Goal: Contribute content: Add original content to the website for others to see

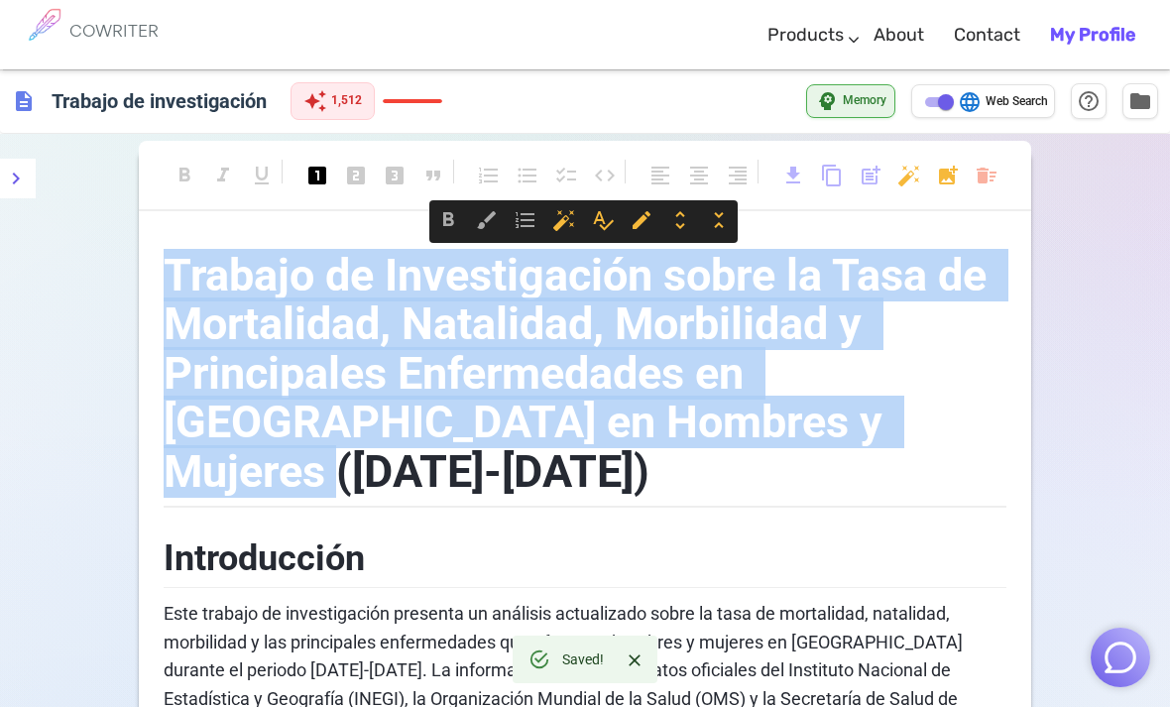
copy span "Trabajo de Investigación sobre la Tasa de Mortalidad, Natalidad, Morbilidad y P…"
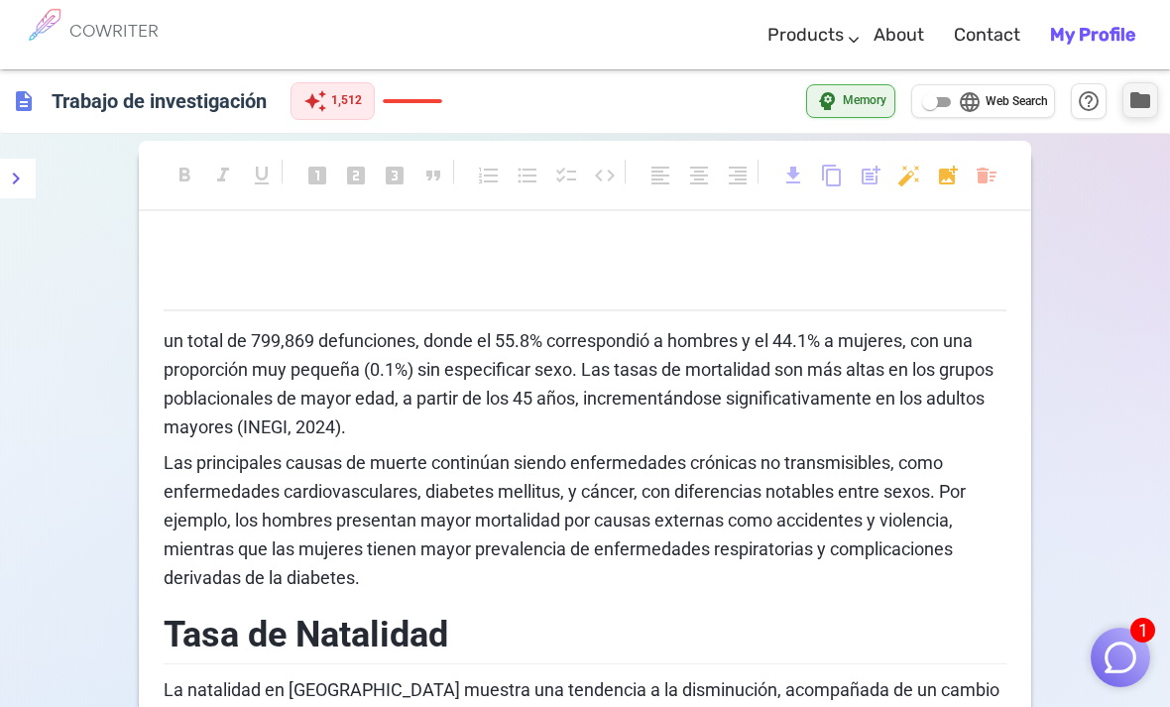
click at [1134, 103] on span "folder" at bounding box center [1140, 100] width 24 height 24
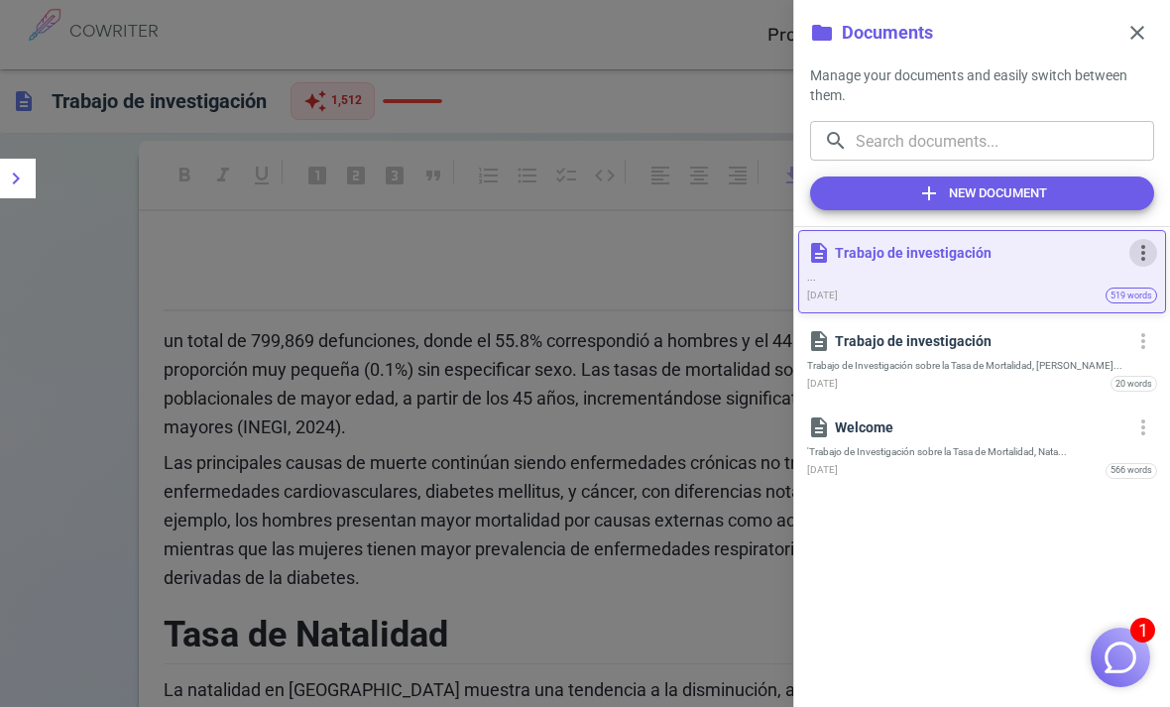
click at [1135, 253] on span "more_vert" at bounding box center [1143, 253] width 24 height 24
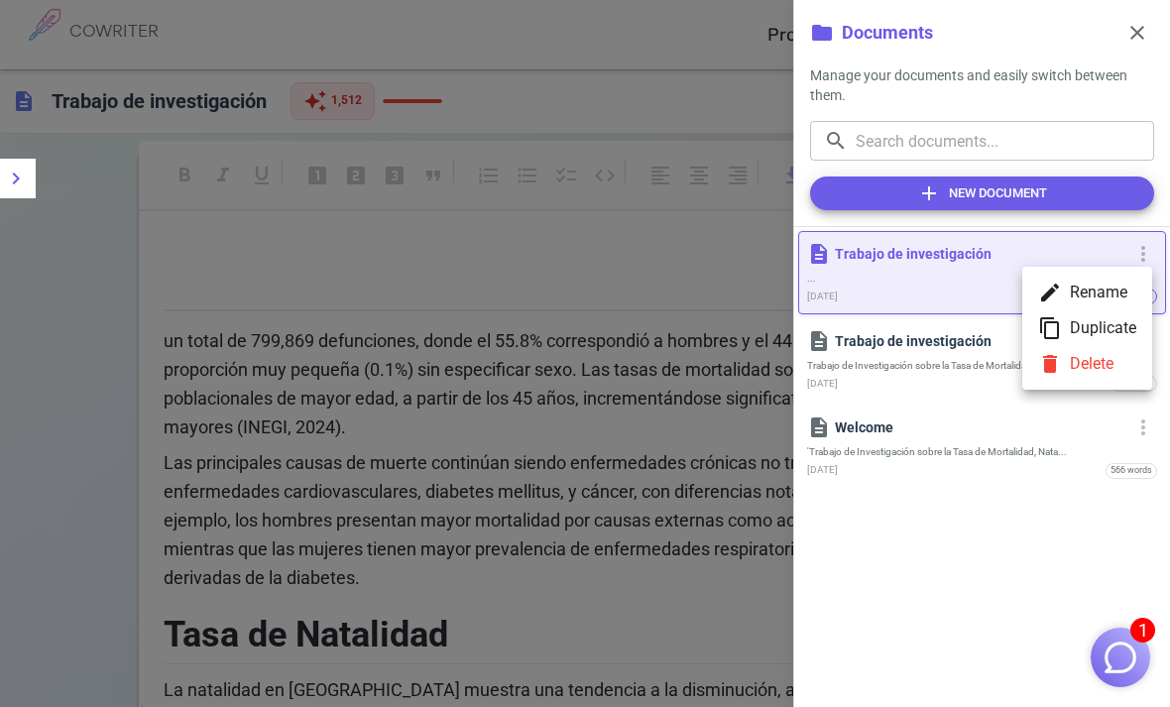
click at [923, 357] on div at bounding box center [585, 353] width 1170 height 707
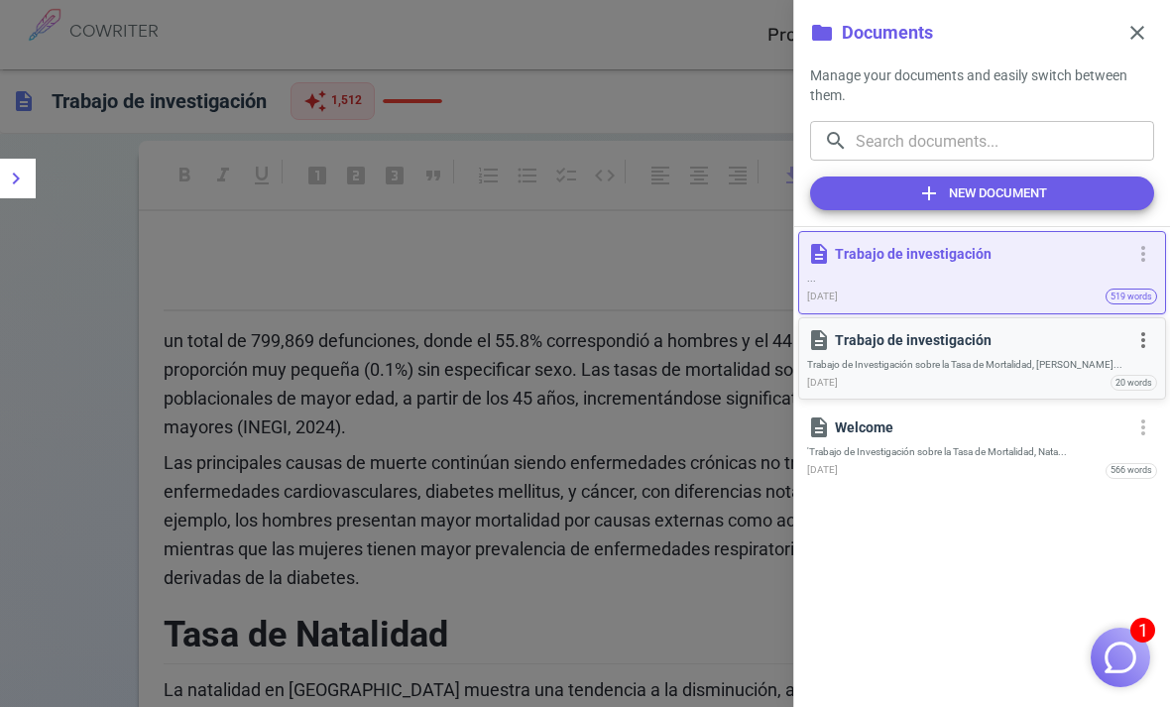
click at [928, 349] on div "description Trabajo de investigación" at bounding box center [966, 340] width 318 height 24
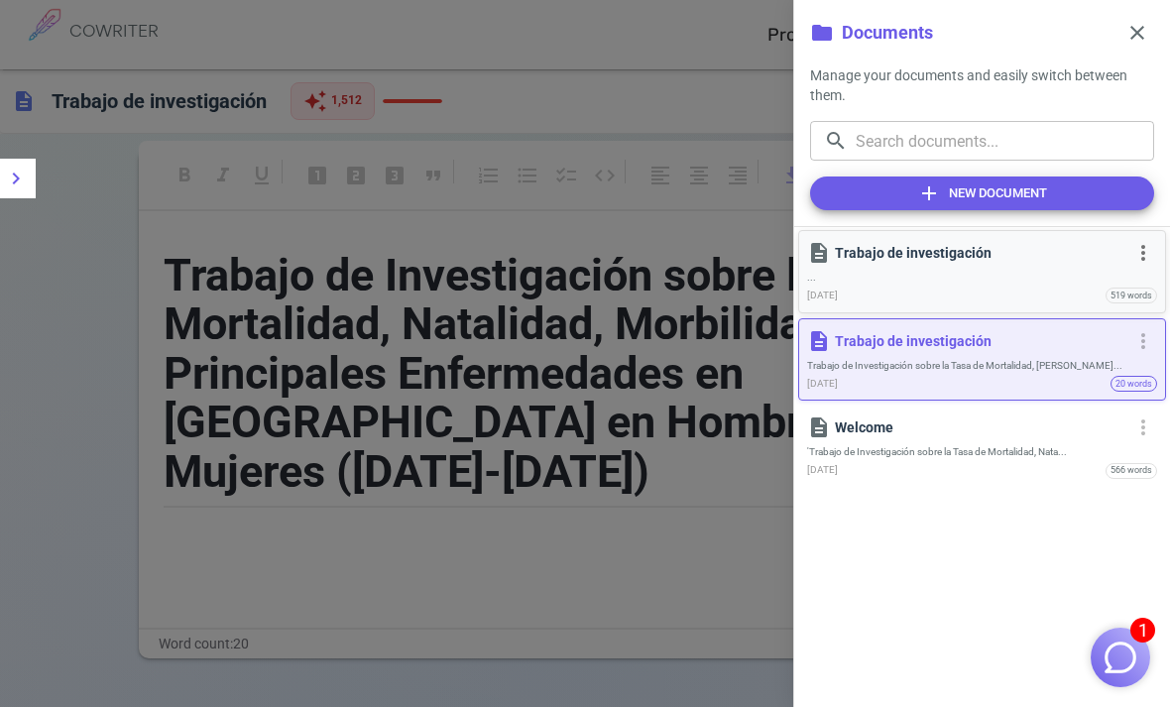
click at [936, 273] on span "..." at bounding box center [982, 277] width 350 height 13
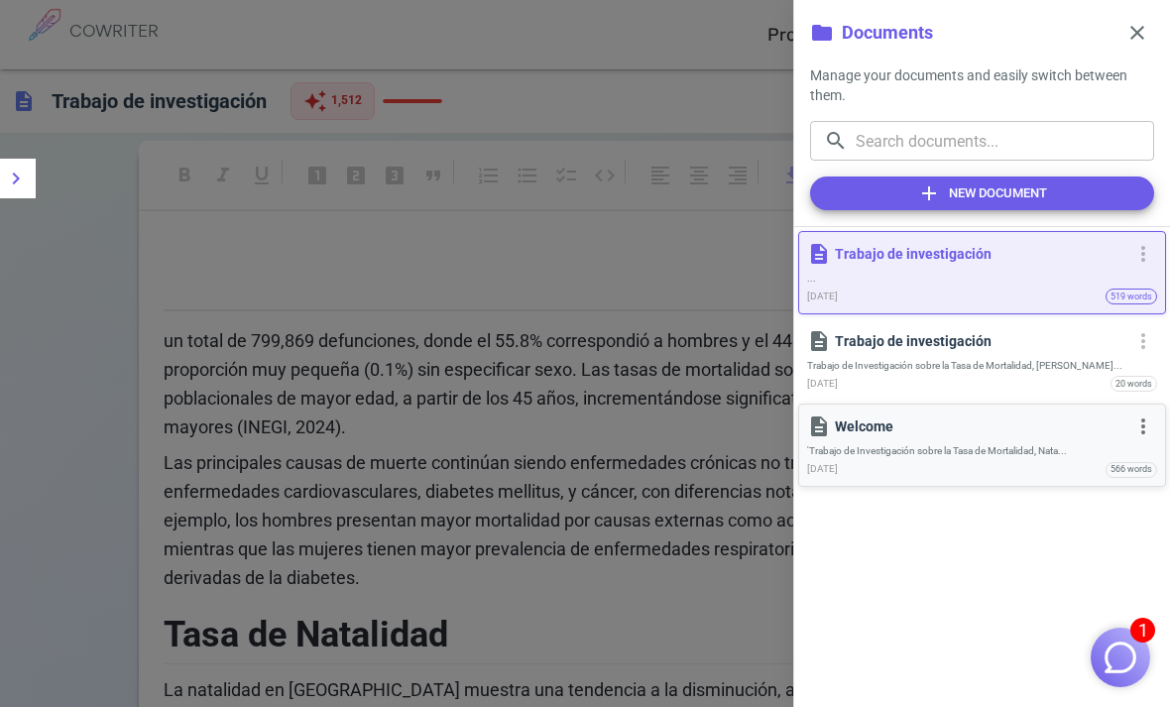
click at [867, 439] on div "description Welcome more_vert 'Trabajo de Investigación sobre la Tasa de Mortal…" at bounding box center [982, 444] width 350 height 65
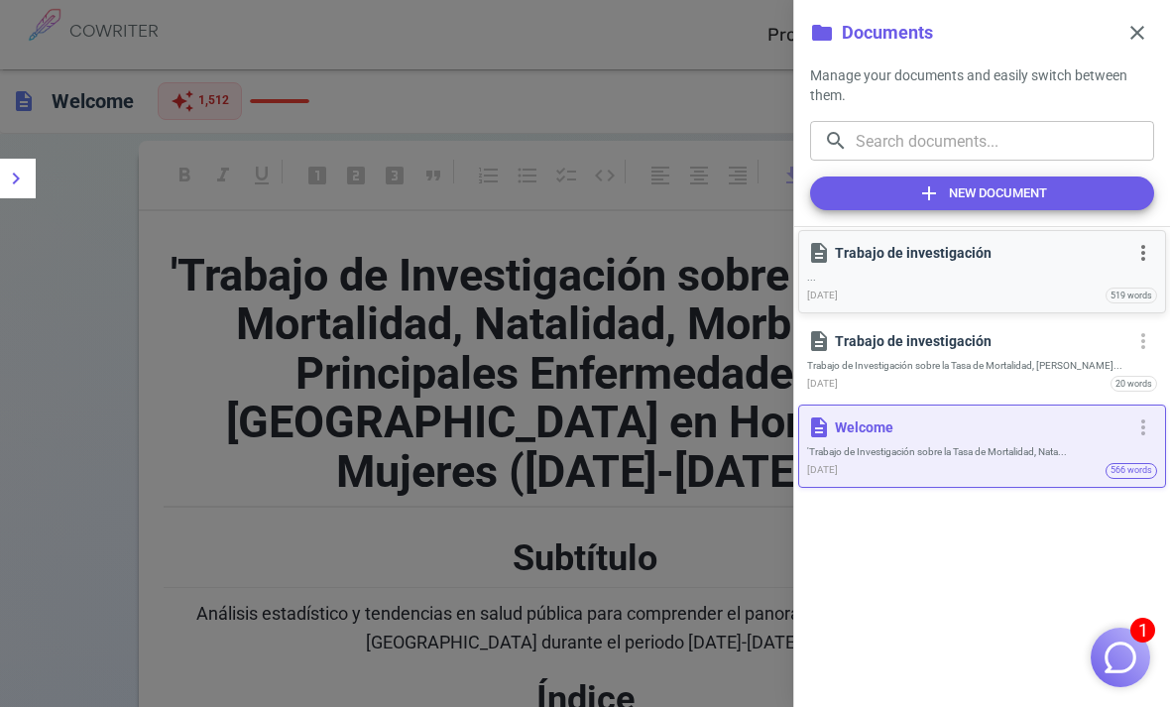
click at [914, 264] on div "description Trabajo de investigación" at bounding box center [966, 253] width 318 height 24
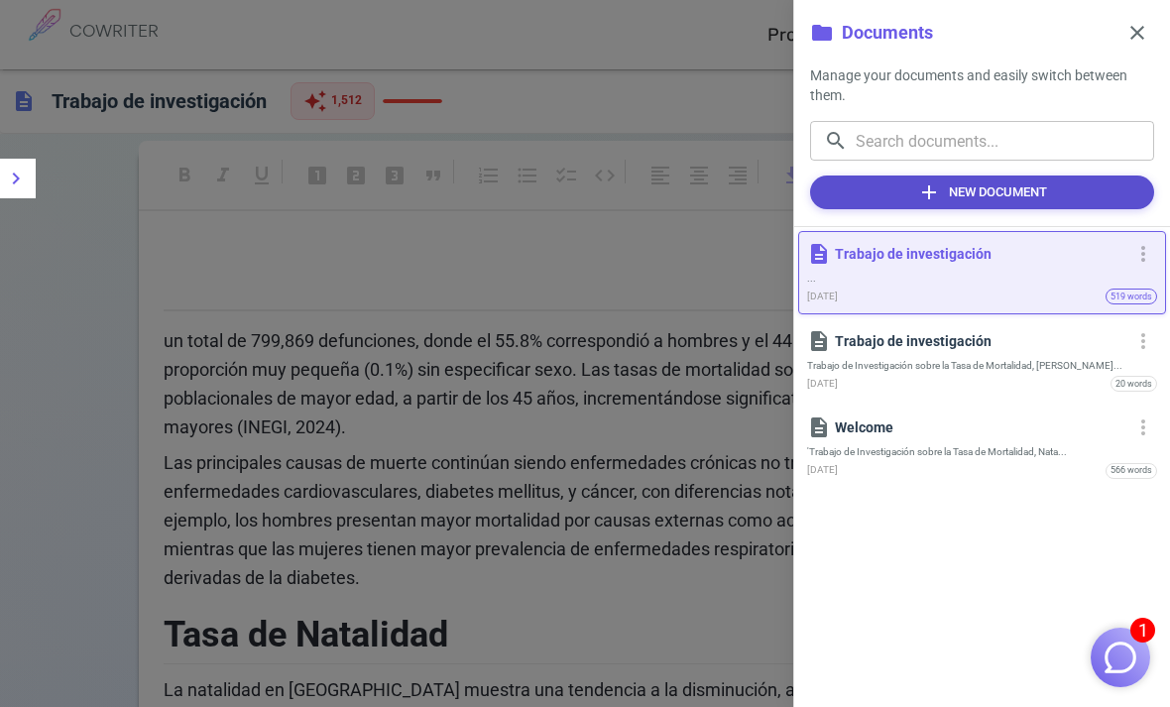
click at [957, 204] on button "add New Document" at bounding box center [982, 192] width 344 height 34
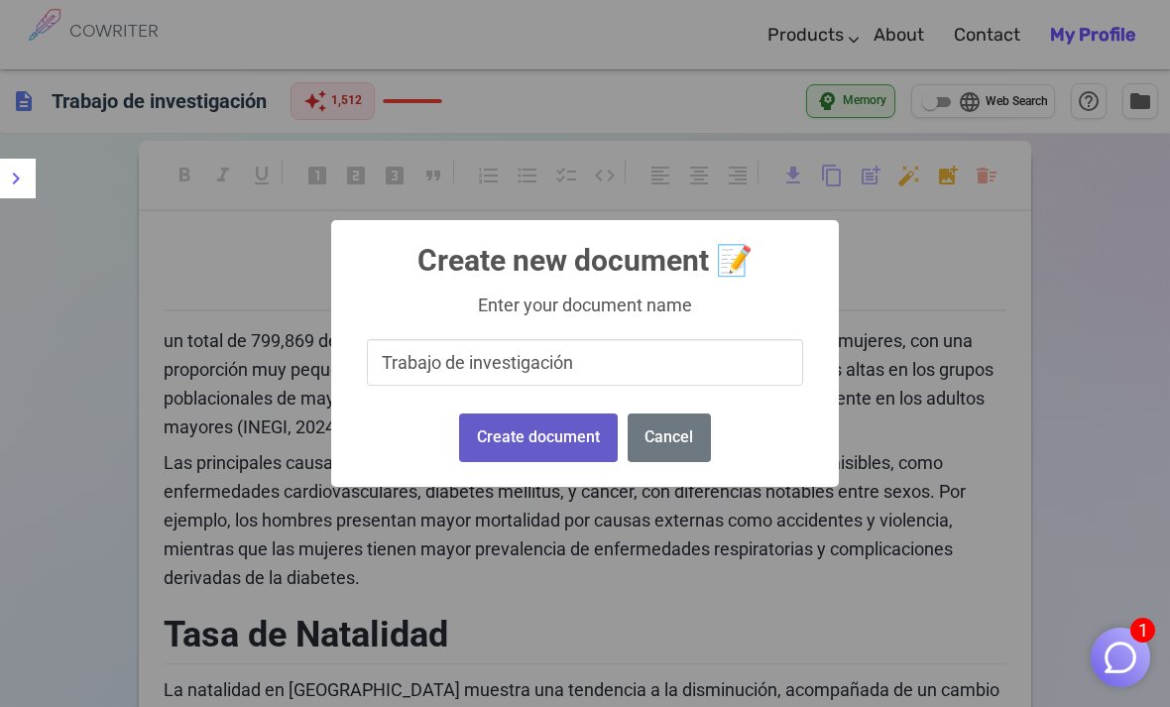
type input "Trabajo de investigación"
click at [554, 432] on button "Create document" at bounding box center [538, 437] width 158 height 49
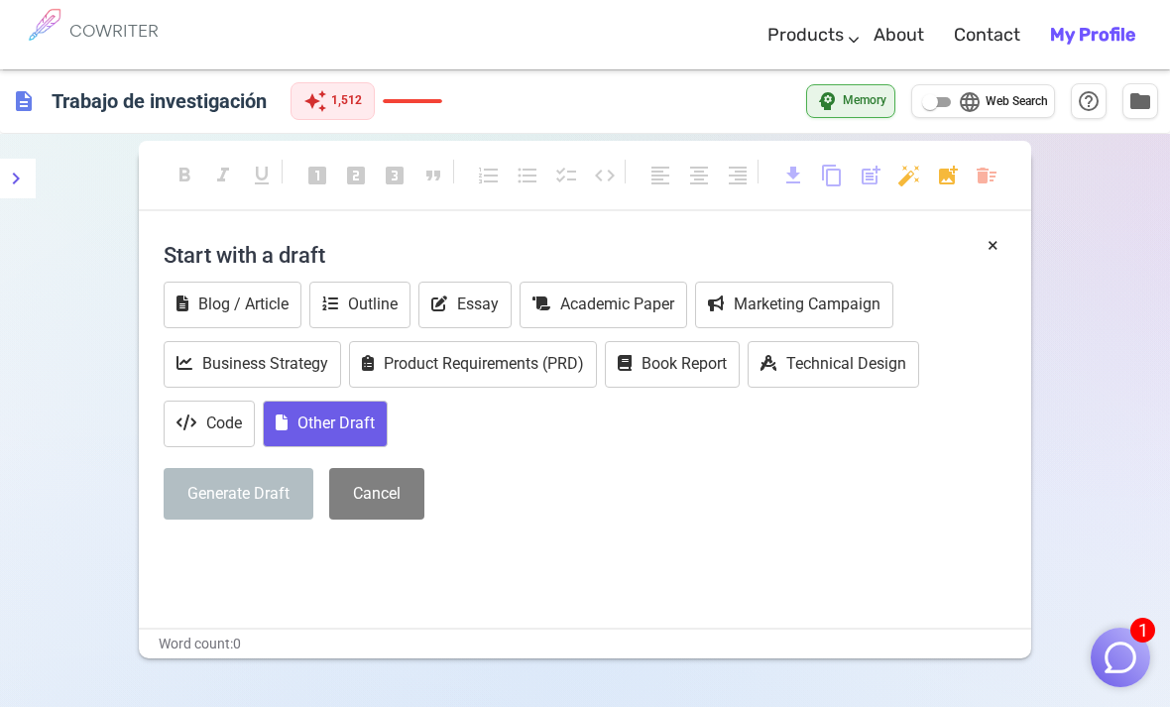
click at [340, 426] on button "Other Draft" at bounding box center [325, 423] width 125 height 47
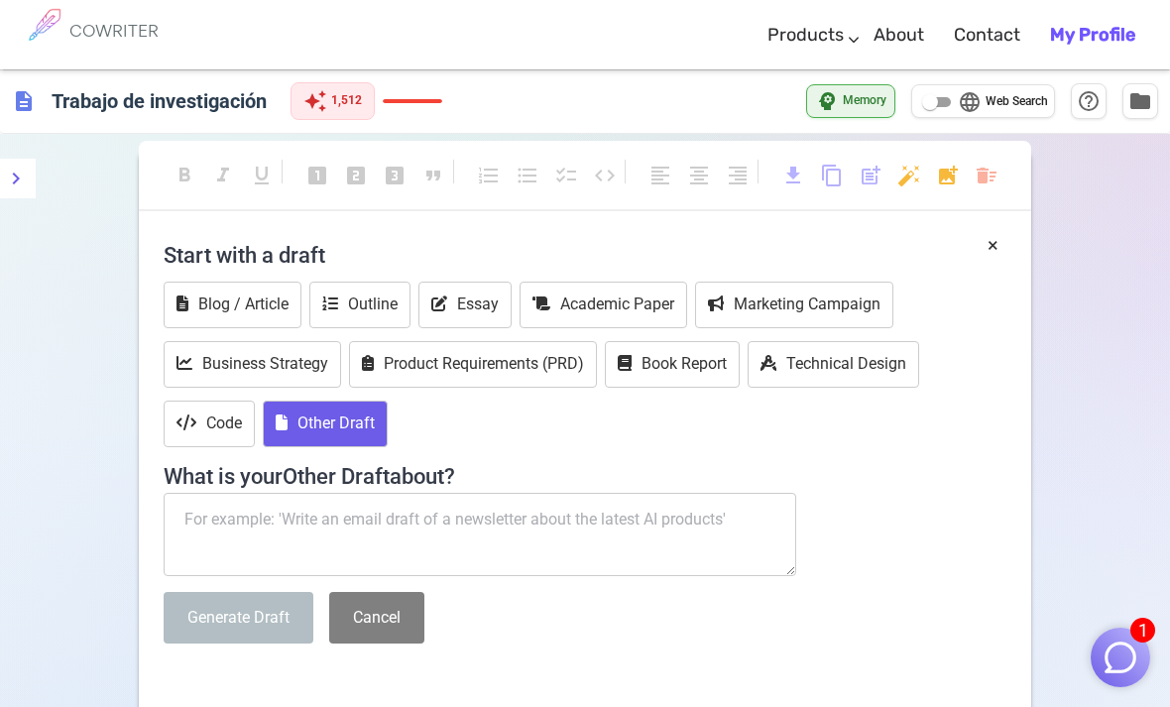
type textarea "."
paste textarea "Trabajo de investigacion:Esperanza de vida en [GEOGRAPHIC_DATA],tasa de mortali…"
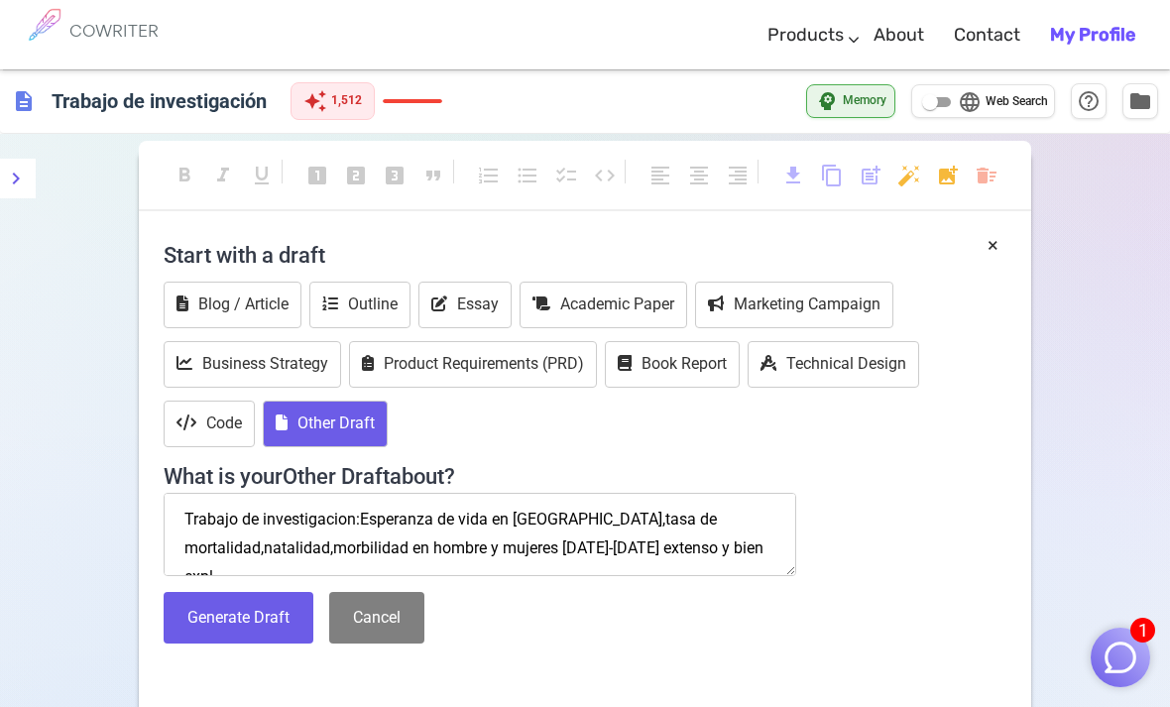
scroll to position [9, 0]
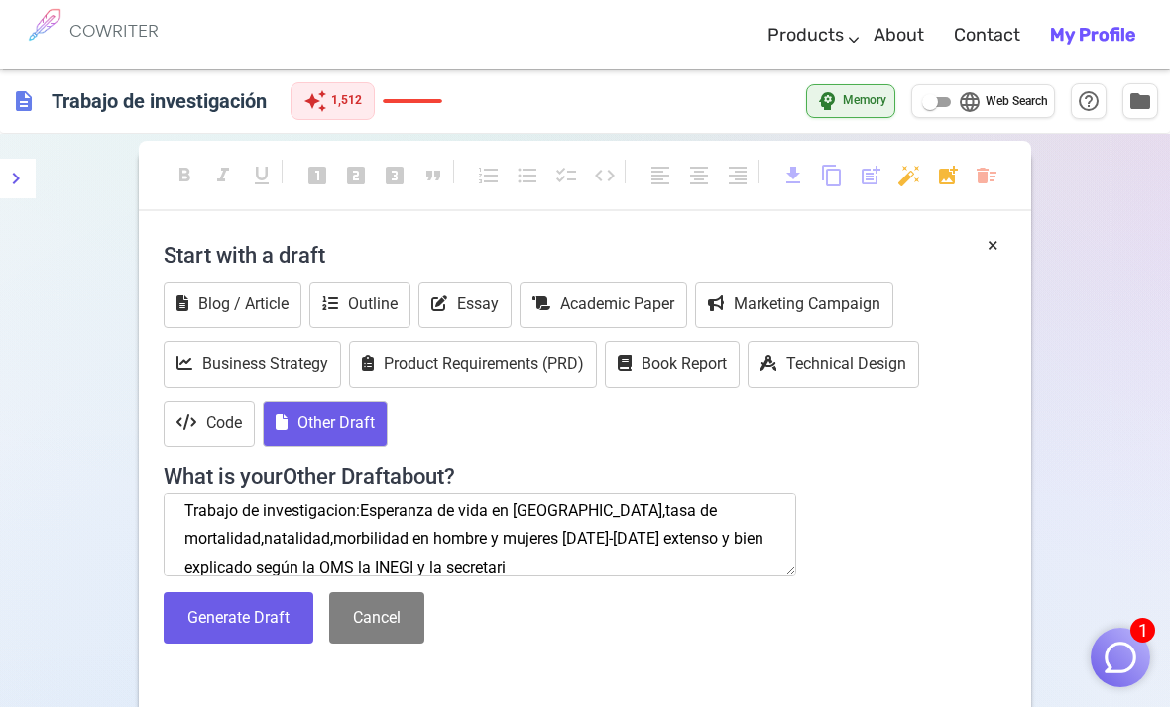
click at [465, 705] on div "× Start with a draft Blog / Article Outline Essay Academic Paper Marketing Camp…" at bounding box center [585, 476] width 892 height 491
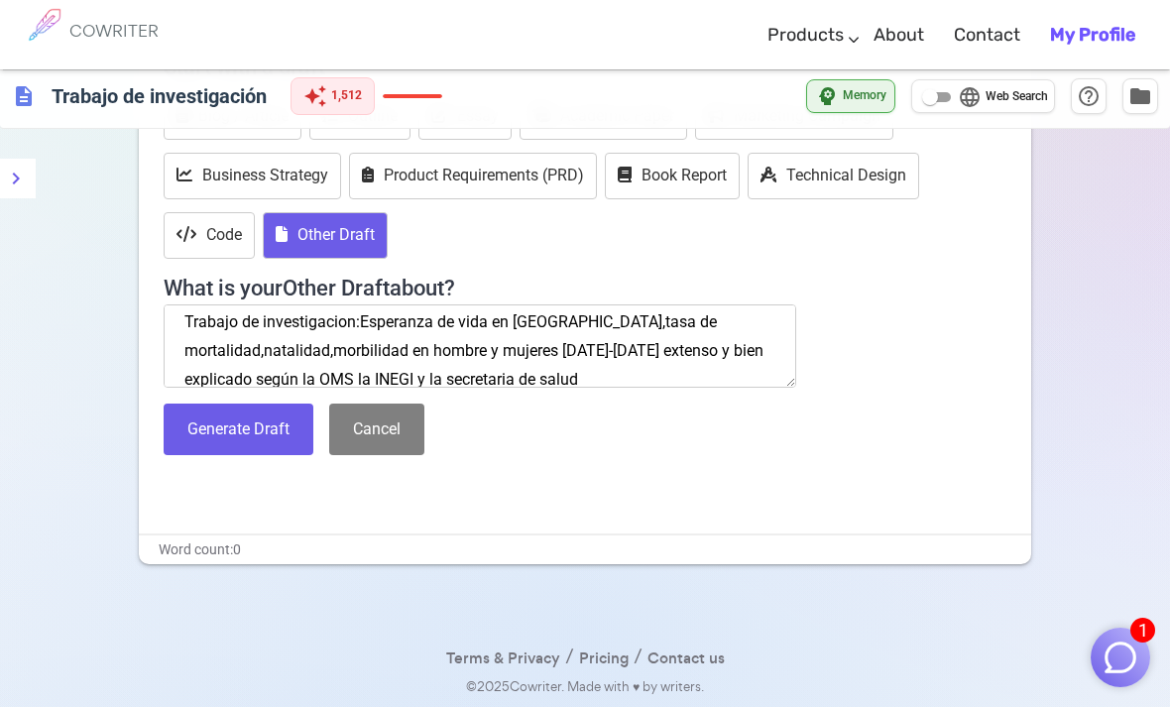
scroll to position [37, 0]
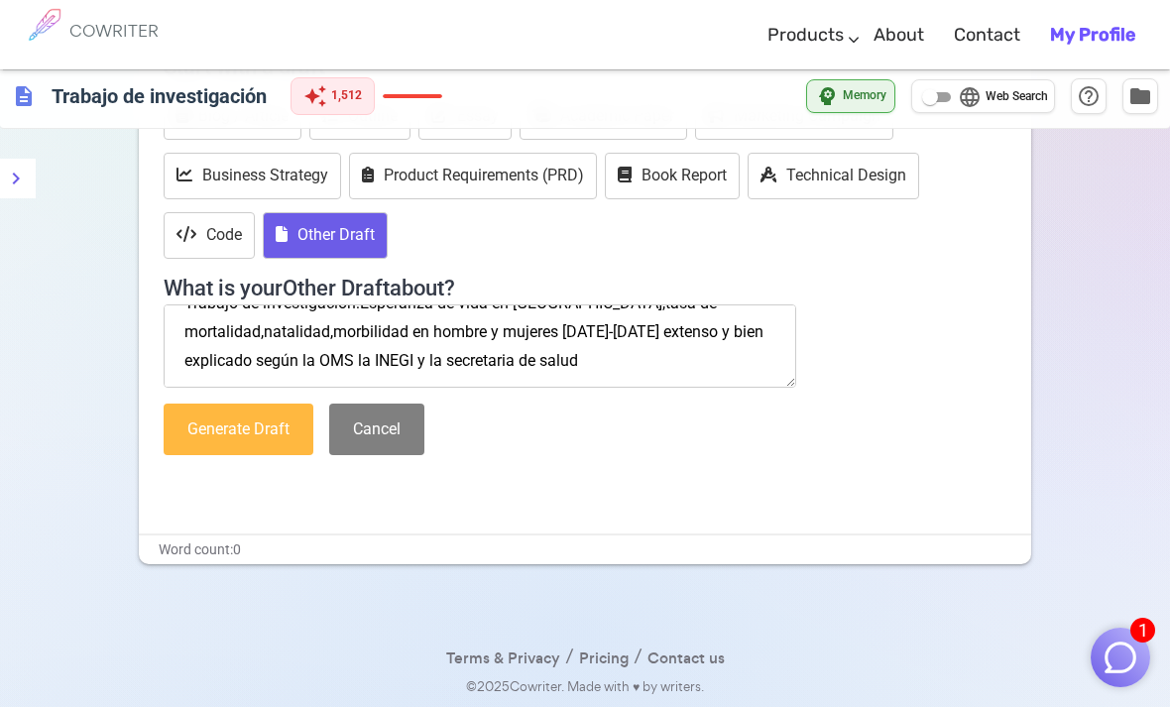
type textarea "Trabajo de investigacion:Esperanza de vida en [GEOGRAPHIC_DATA],tasa de mortali…"
click at [283, 411] on button "Generate Draft" at bounding box center [239, 429] width 150 height 53
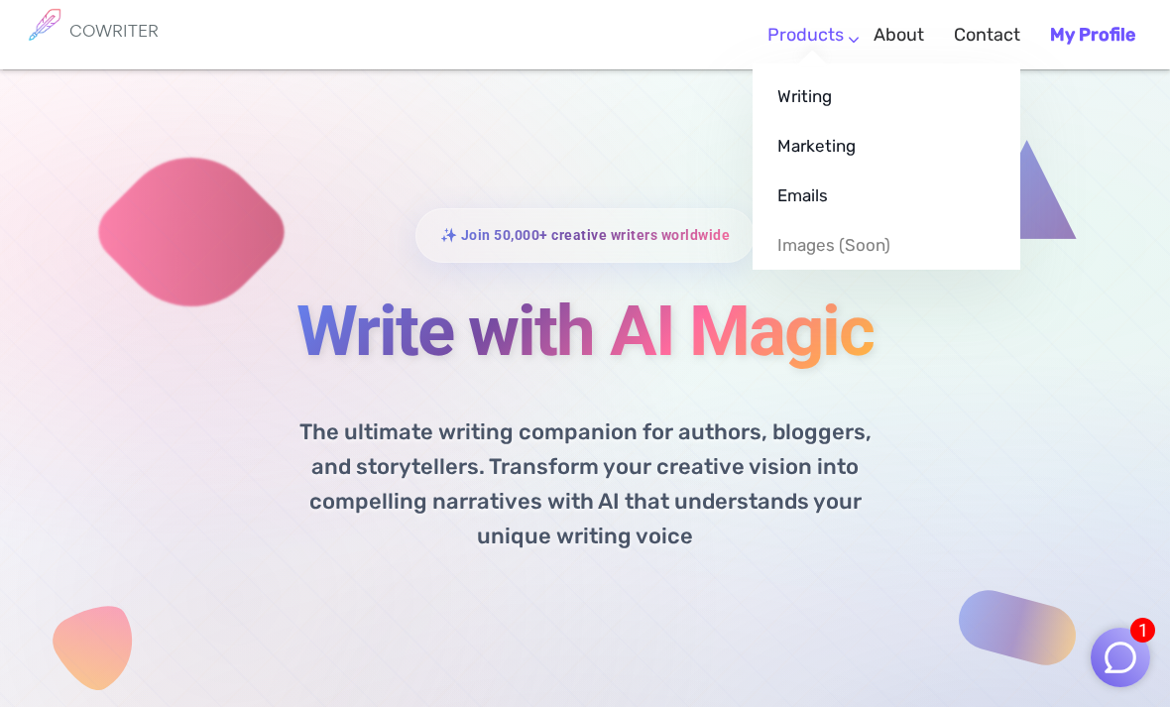
click at [837, 42] on link "Products" at bounding box center [805, 35] width 76 height 58
click at [816, 29] on link "Products" at bounding box center [805, 35] width 76 height 58
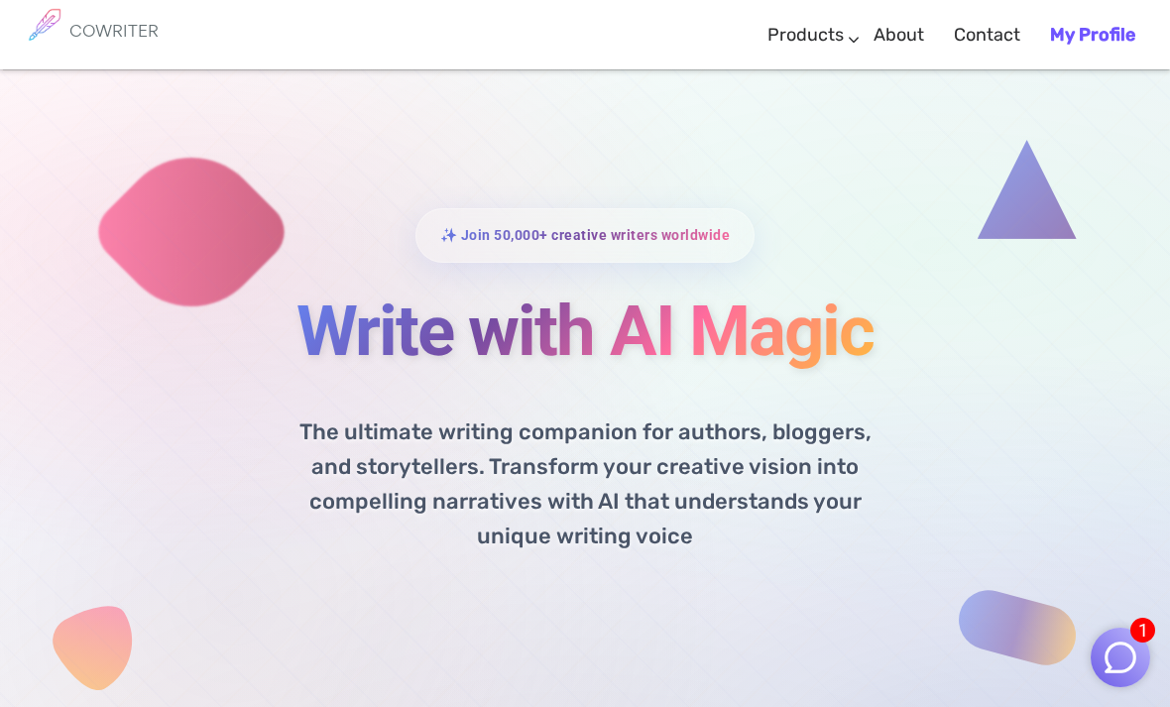
click at [827, 63] on link "Writing" at bounding box center [886, 63] width 268 height 0
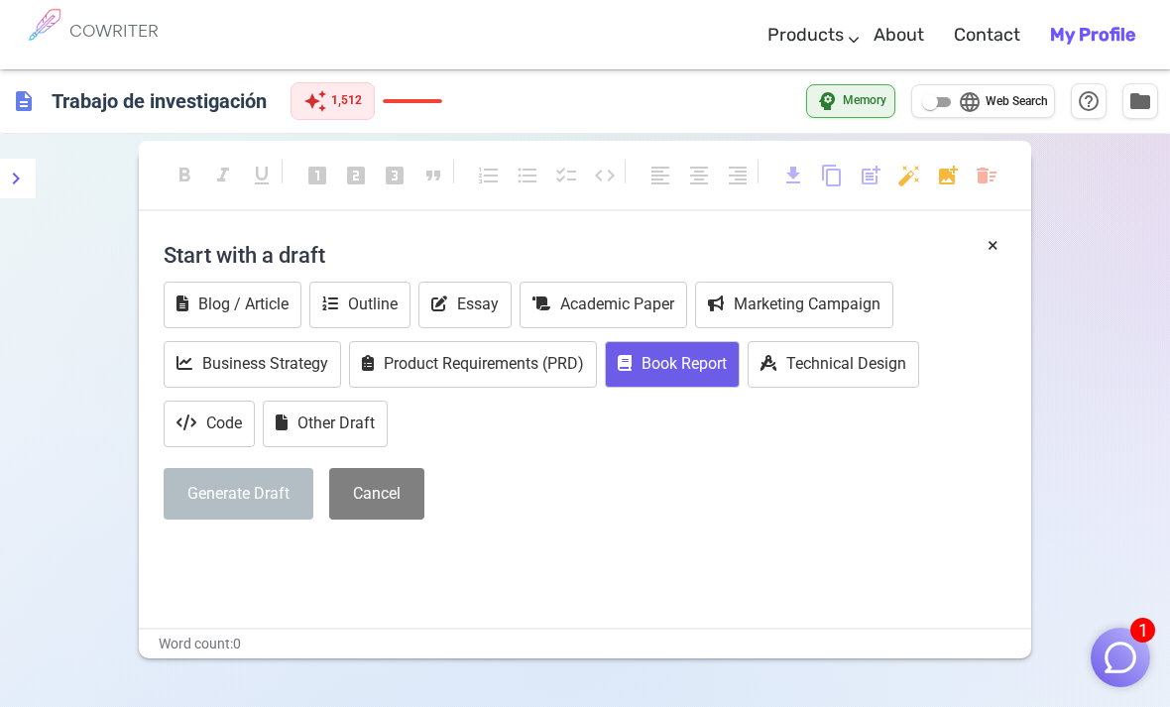
click at [353, 97] on span "1,512" at bounding box center [346, 101] width 31 height 20
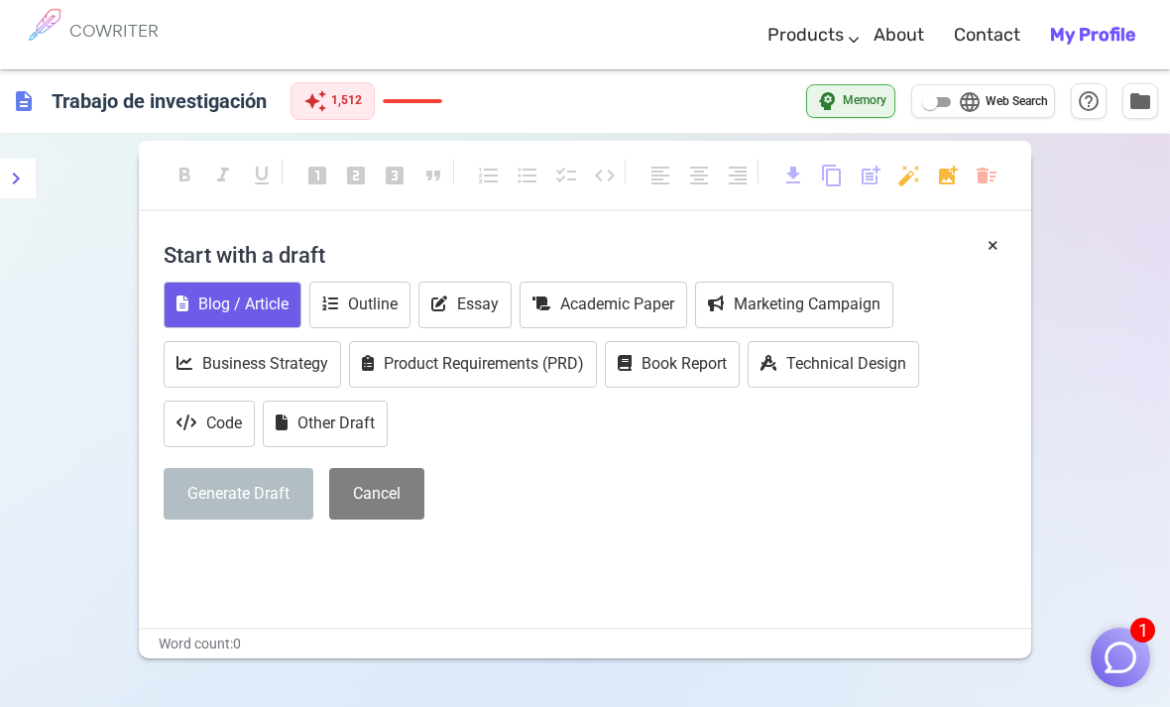
click at [272, 295] on button "Blog / Article" at bounding box center [233, 305] width 138 height 47
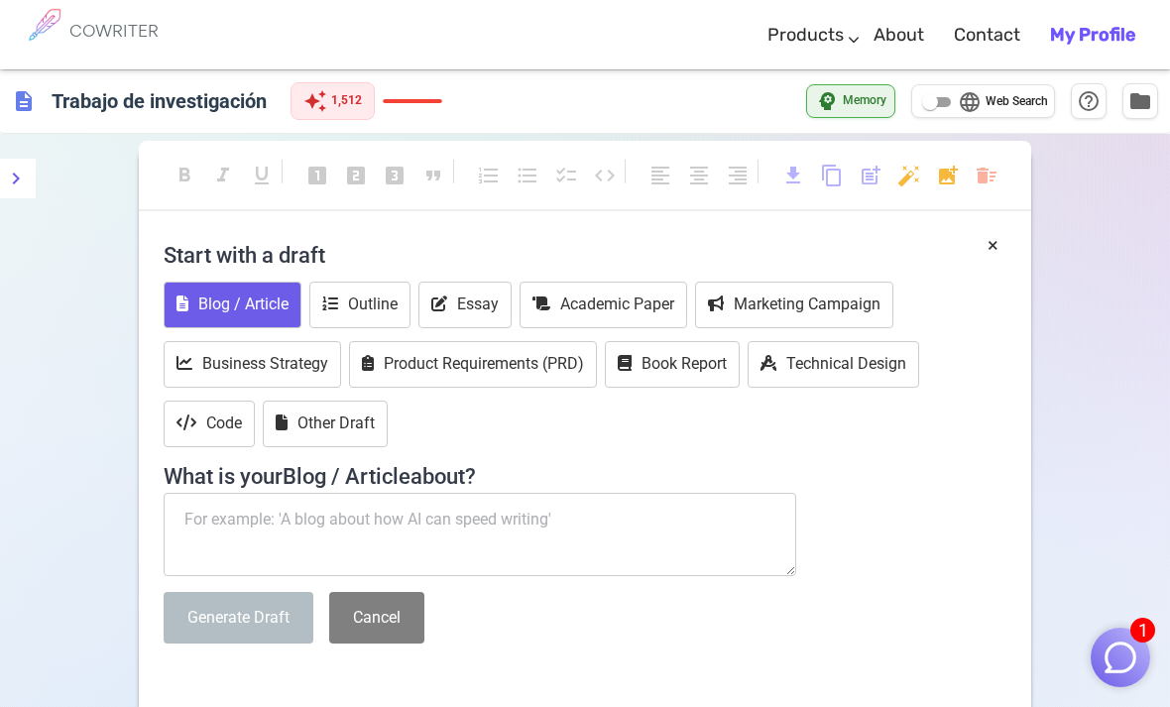
click at [415, 521] on textarea at bounding box center [480, 534] width 632 height 83
click at [187, 518] on textarea at bounding box center [480, 534] width 632 height 83
click at [185, 509] on textarea at bounding box center [480, 534] width 632 height 83
paste textarea "Trabajo de investigacion:Esperanza de vida en [GEOGRAPHIC_DATA],tasa de mortali…"
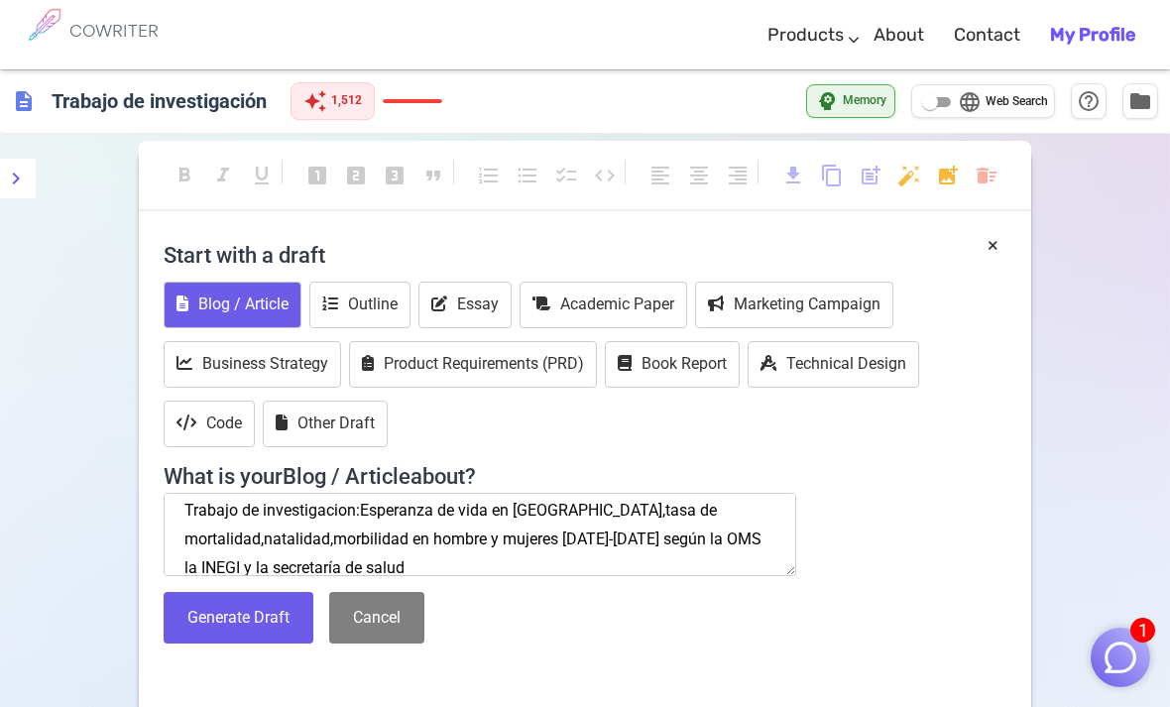
scroll to position [37, 0]
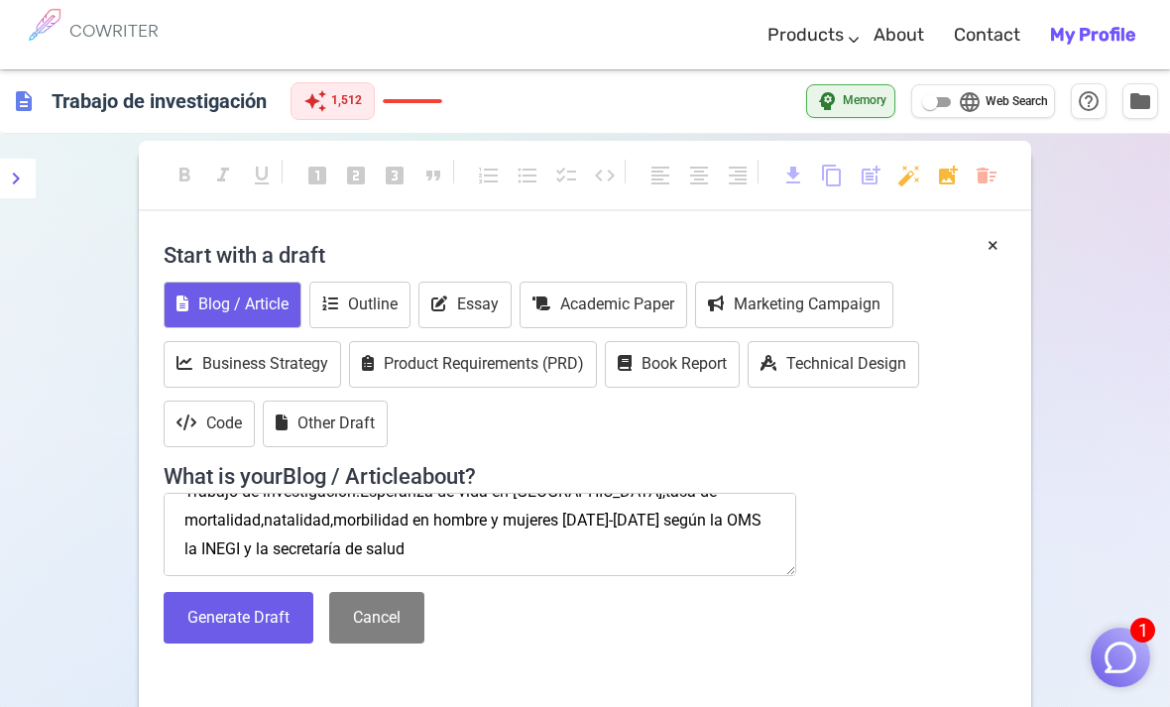
type textarea "Trabajo de investigacion:Esperanza de vida en Mexico,tasa de mortalidad,natalid…"
click at [201, 613] on button "Generate Draft" at bounding box center [239, 618] width 150 height 53
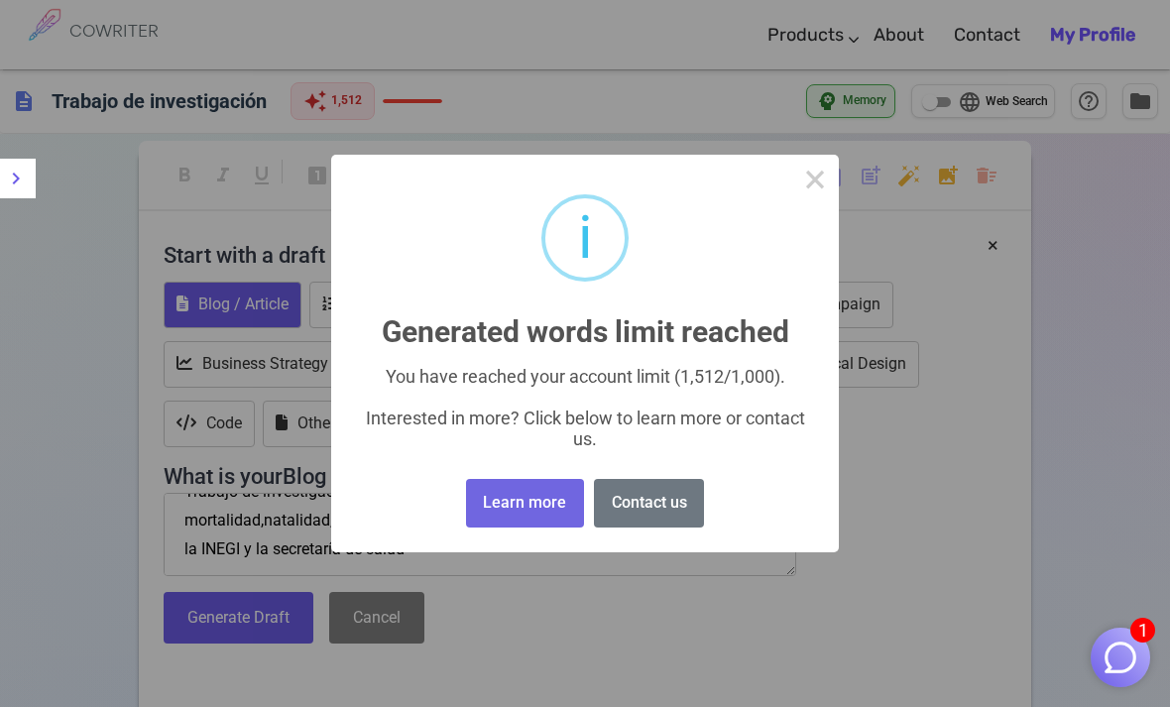
click at [622, 517] on button "Contact us" at bounding box center [649, 503] width 110 height 49
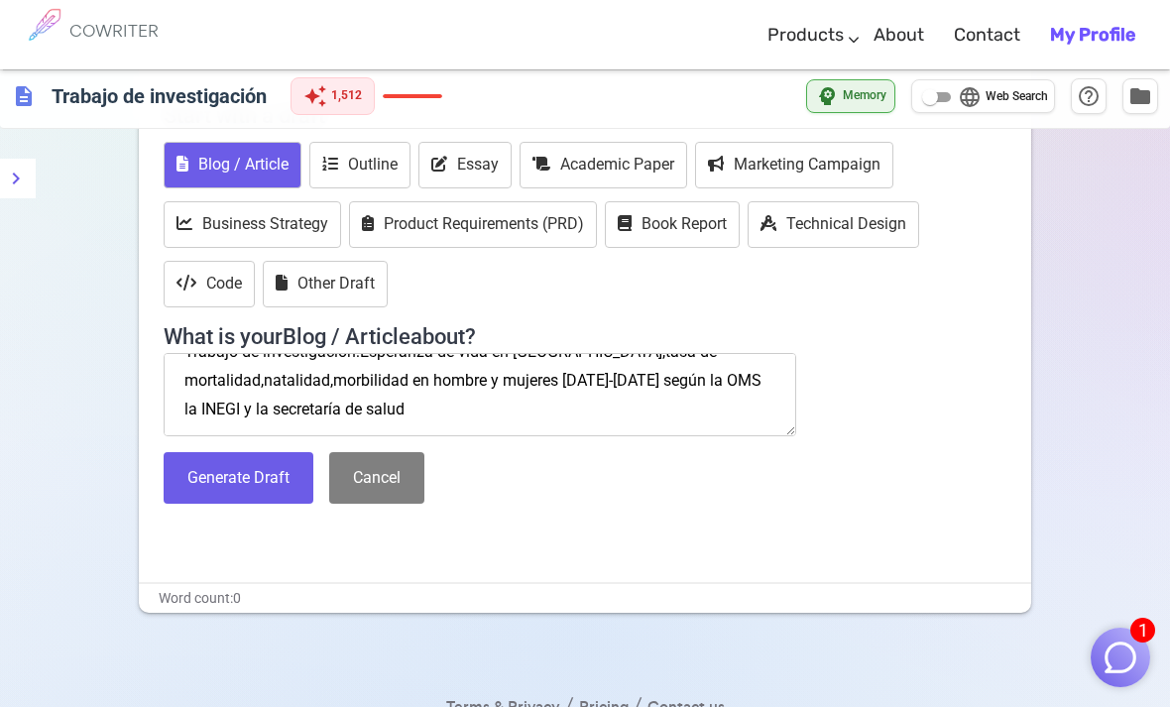
scroll to position [141, 0]
click at [1142, 98] on span "folder" at bounding box center [1140, 95] width 24 height 24
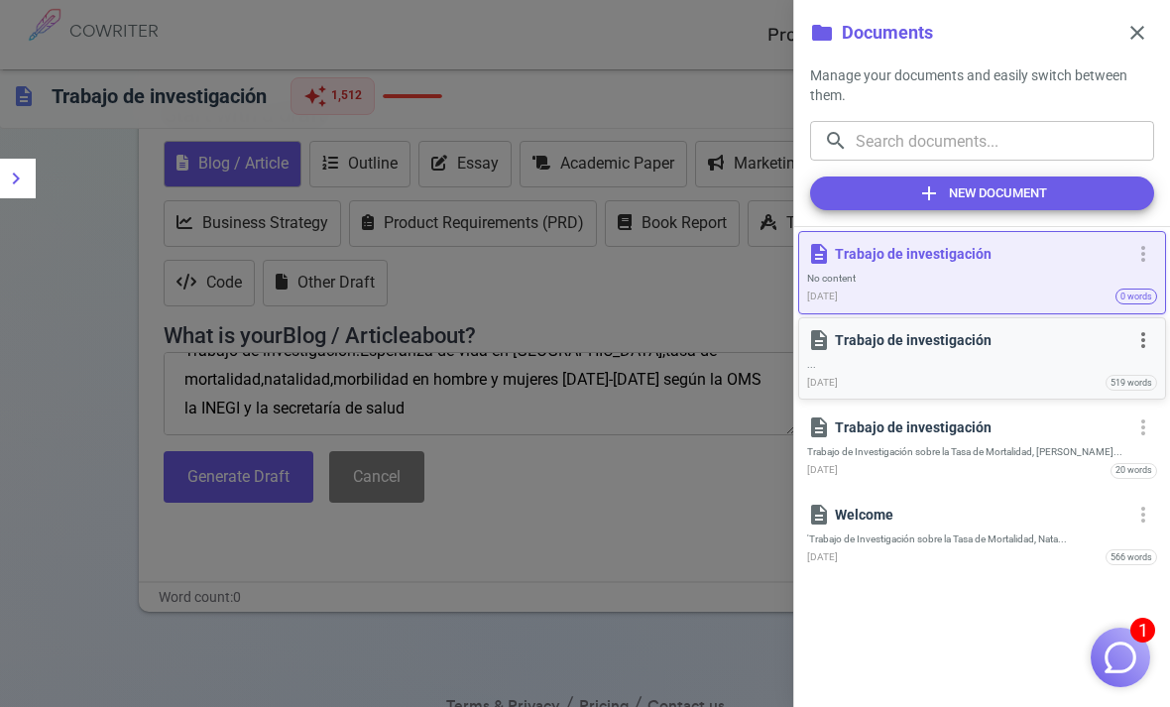
click at [994, 356] on div "description Trabajo de investigación more_vert ... Today 519 words" at bounding box center [982, 358] width 350 height 65
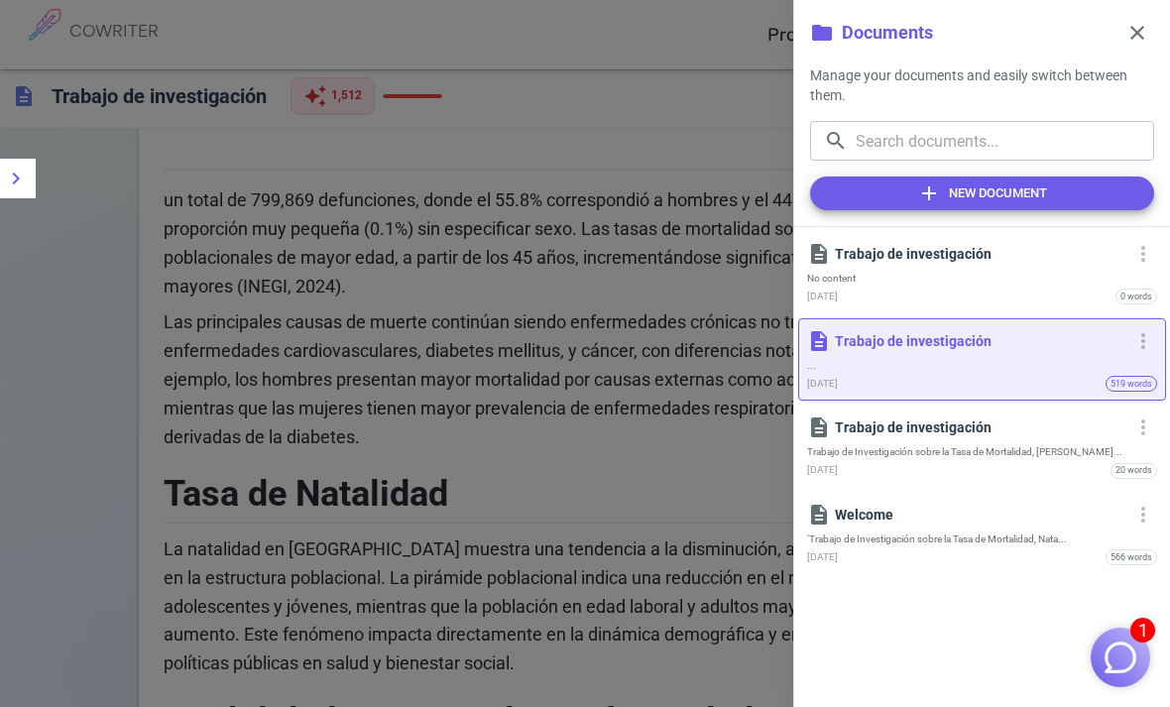
click at [679, 469] on div at bounding box center [585, 353] width 1170 height 707
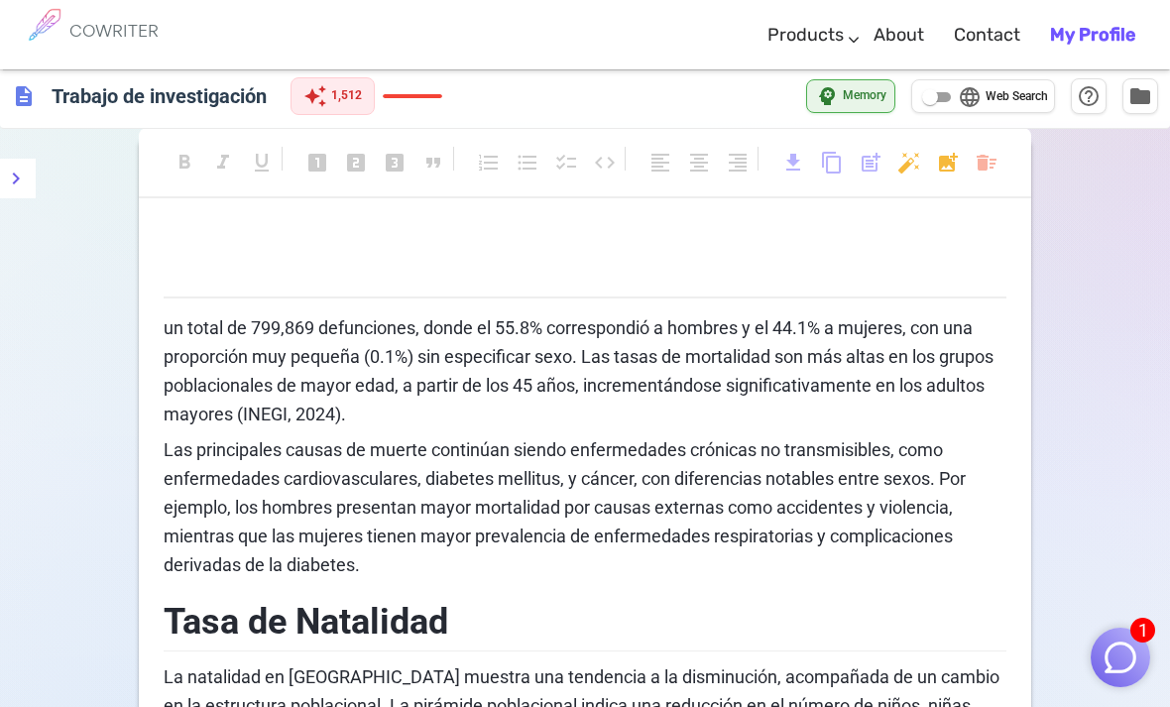
scroll to position [0, 0]
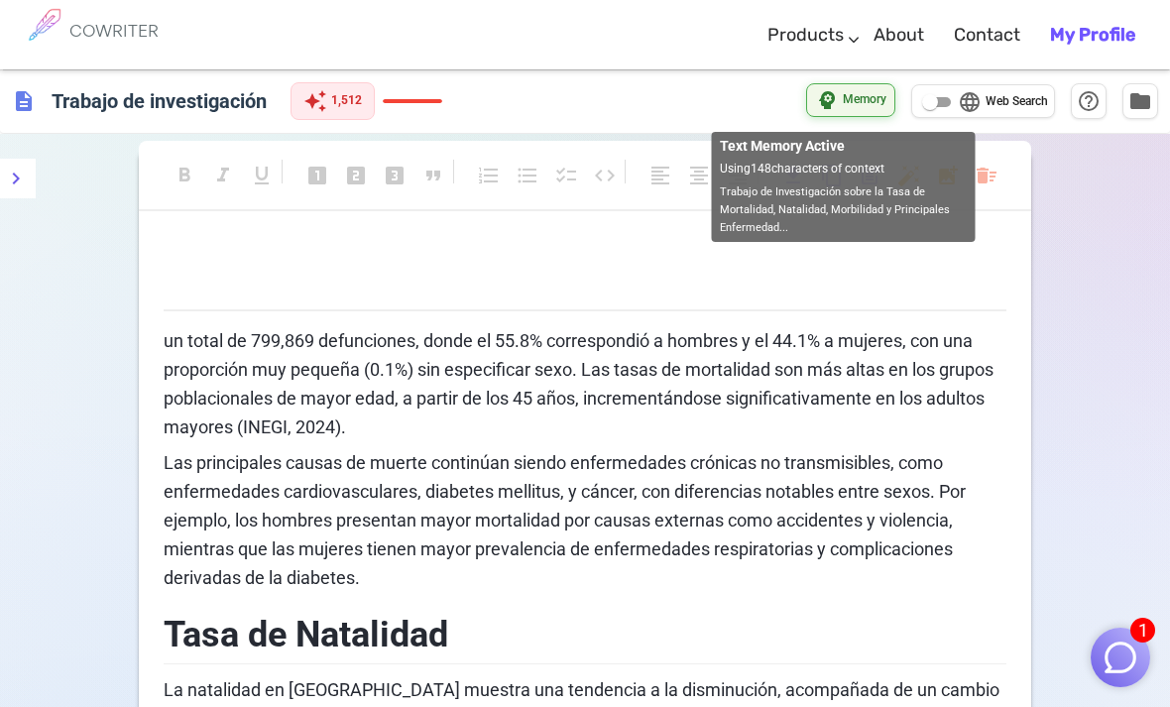
click at [852, 102] on span "Memory" at bounding box center [865, 100] width 44 height 20
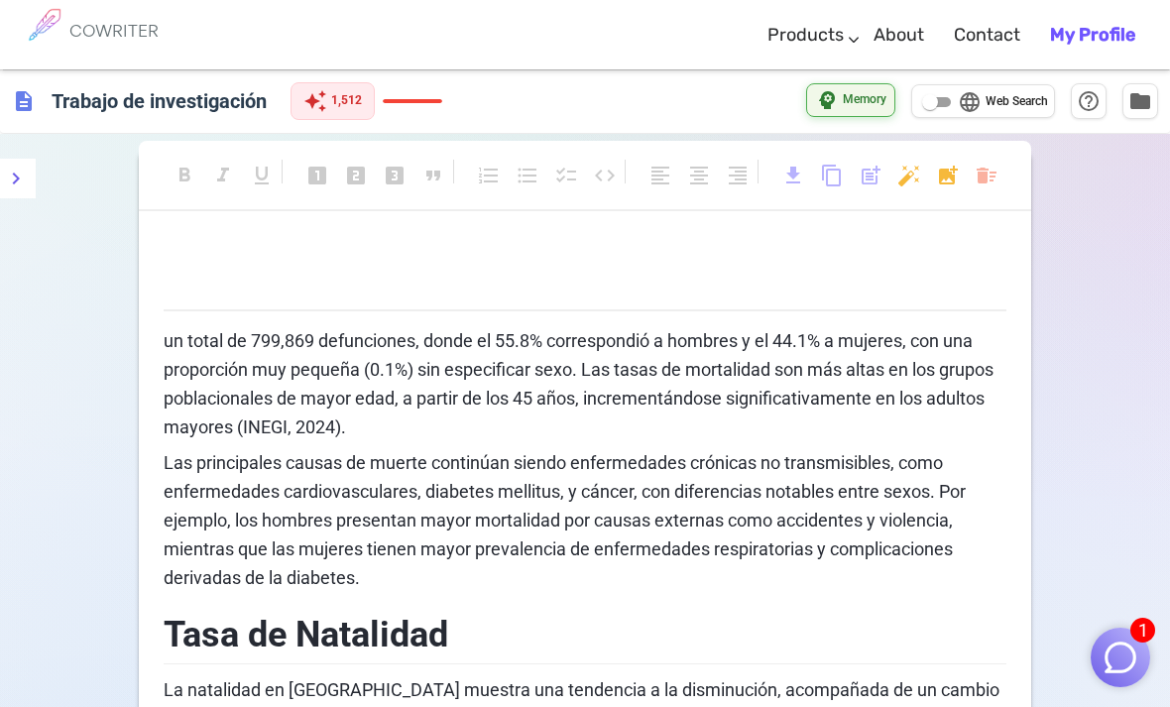
click at [850, 103] on span "Memory" at bounding box center [865, 100] width 44 height 20
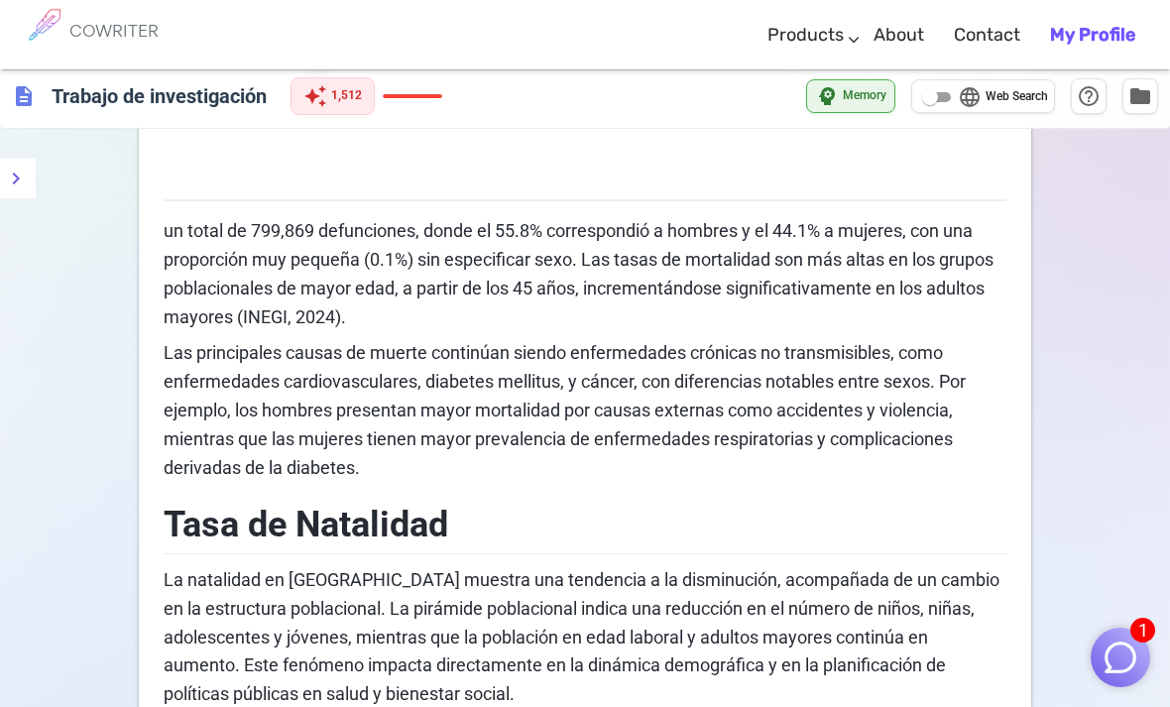
scroll to position [108, 0]
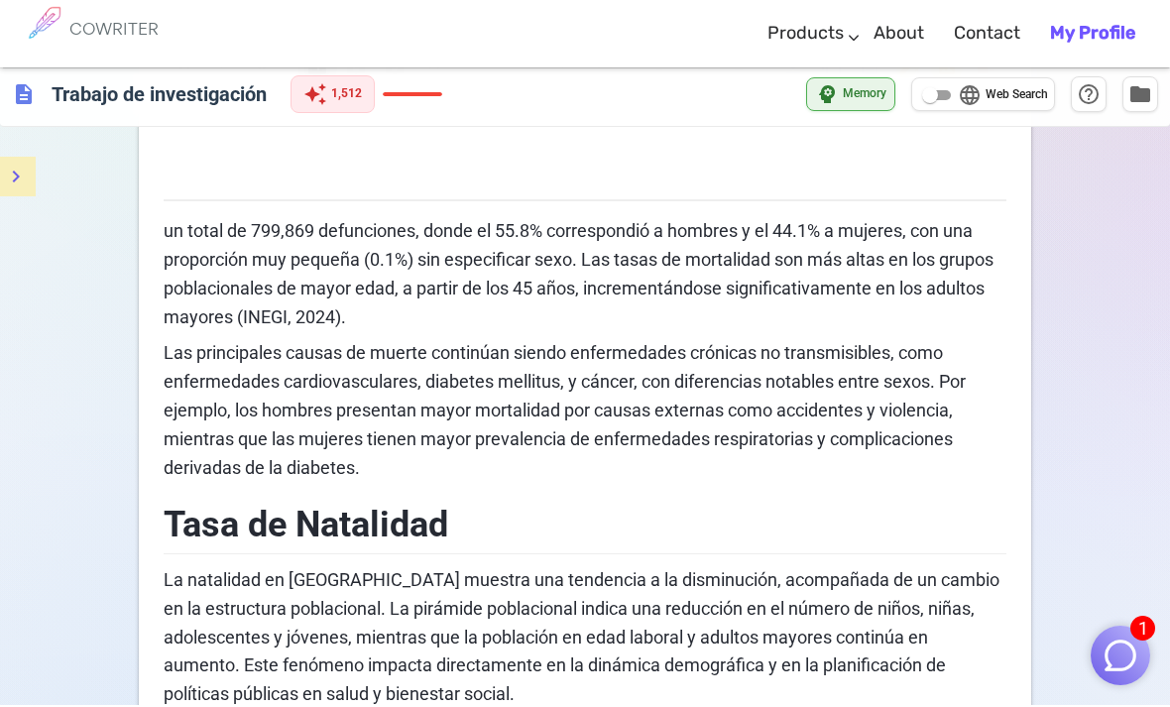
click at [16, 170] on icon "menu" at bounding box center [16, 179] width 24 height 24
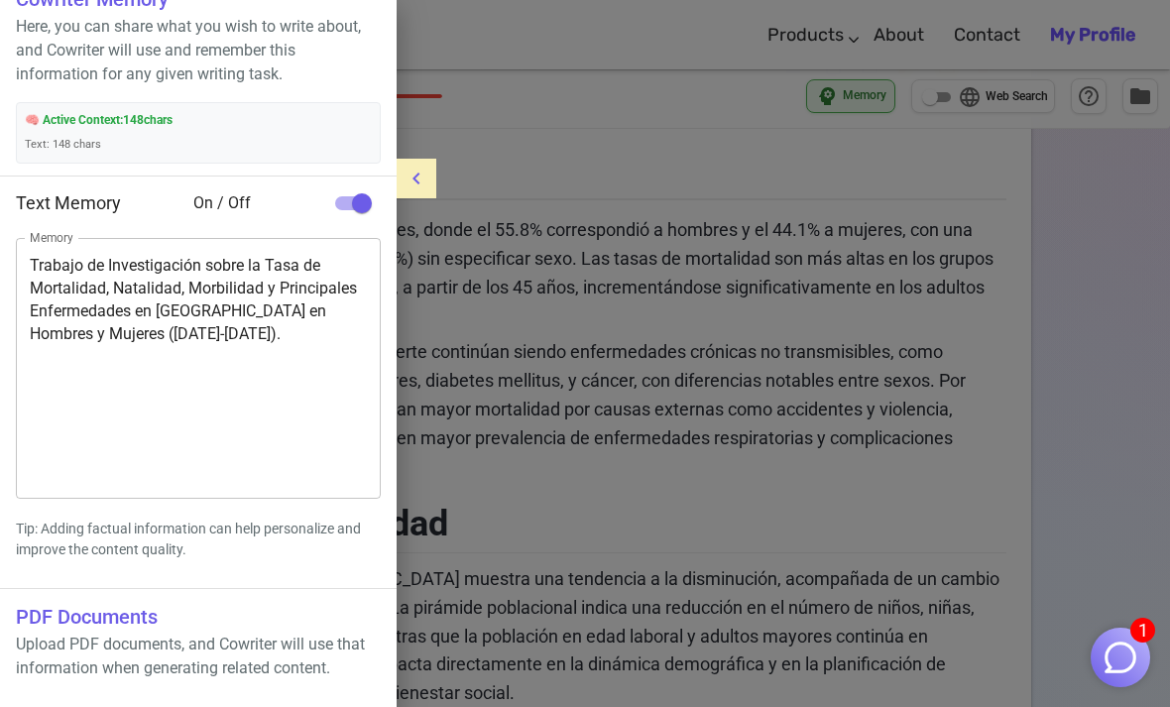
scroll to position [36, 0]
checkbox input "true"
click at [401, 184] on button "menu" at bounding box center [417, 179] width 40 height 40
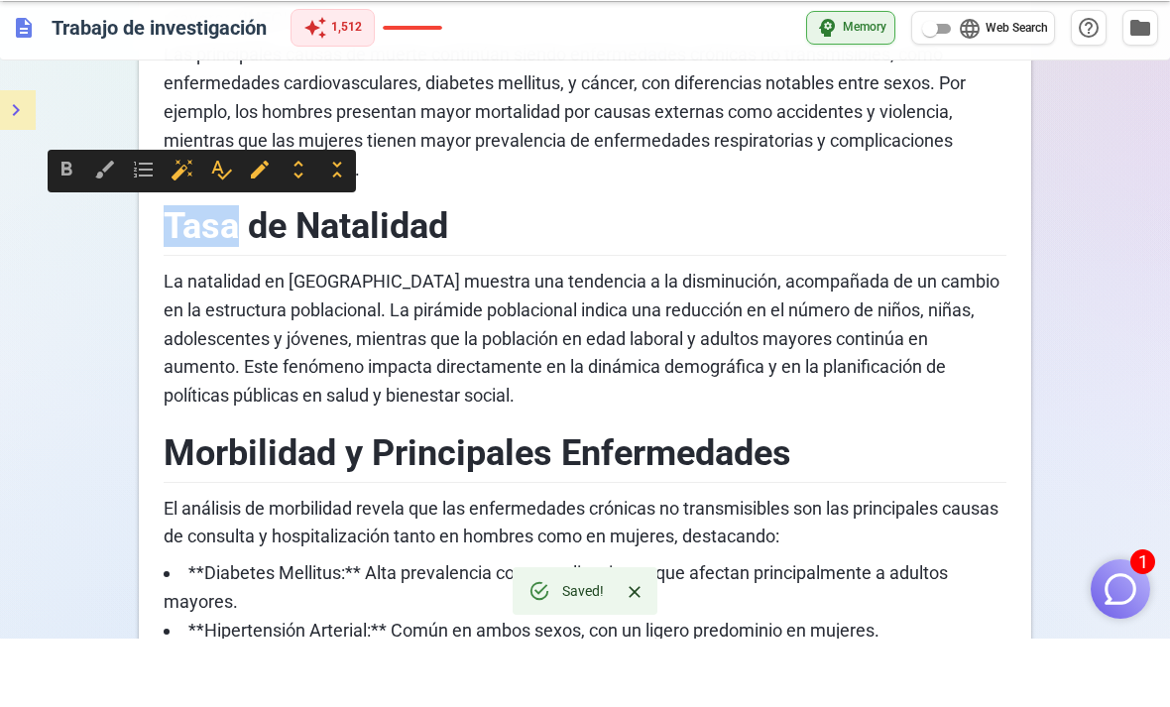
scroll to position [349, 0]
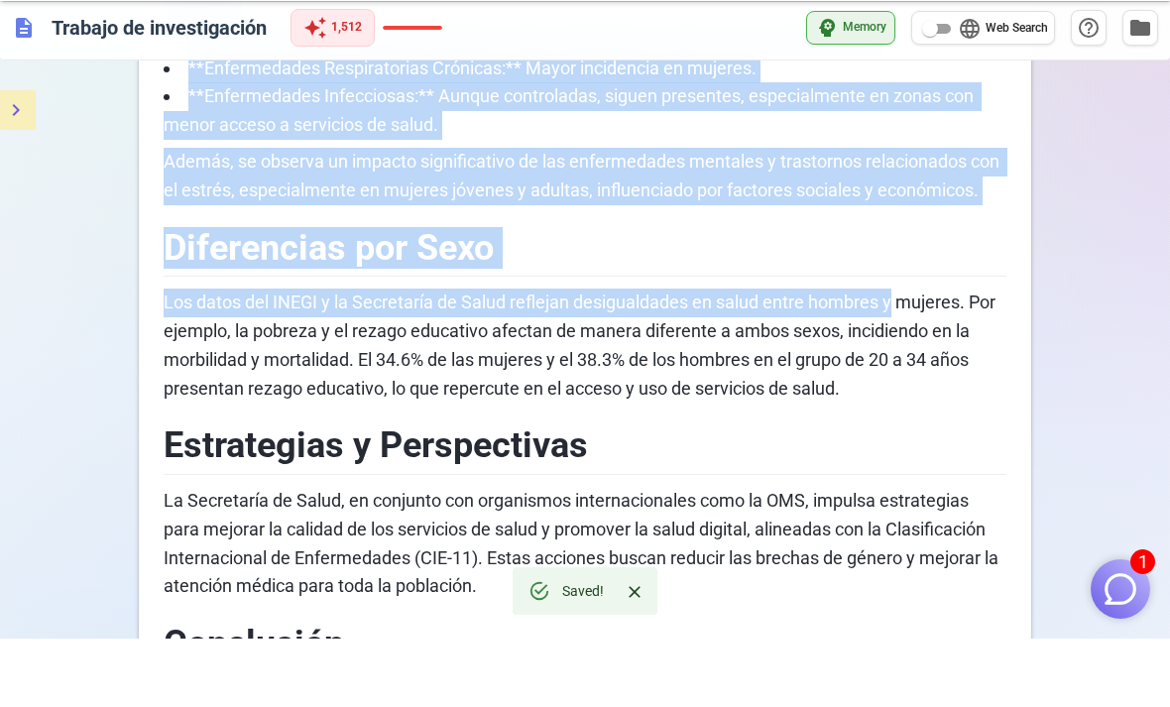
scroll to position [938, 0]
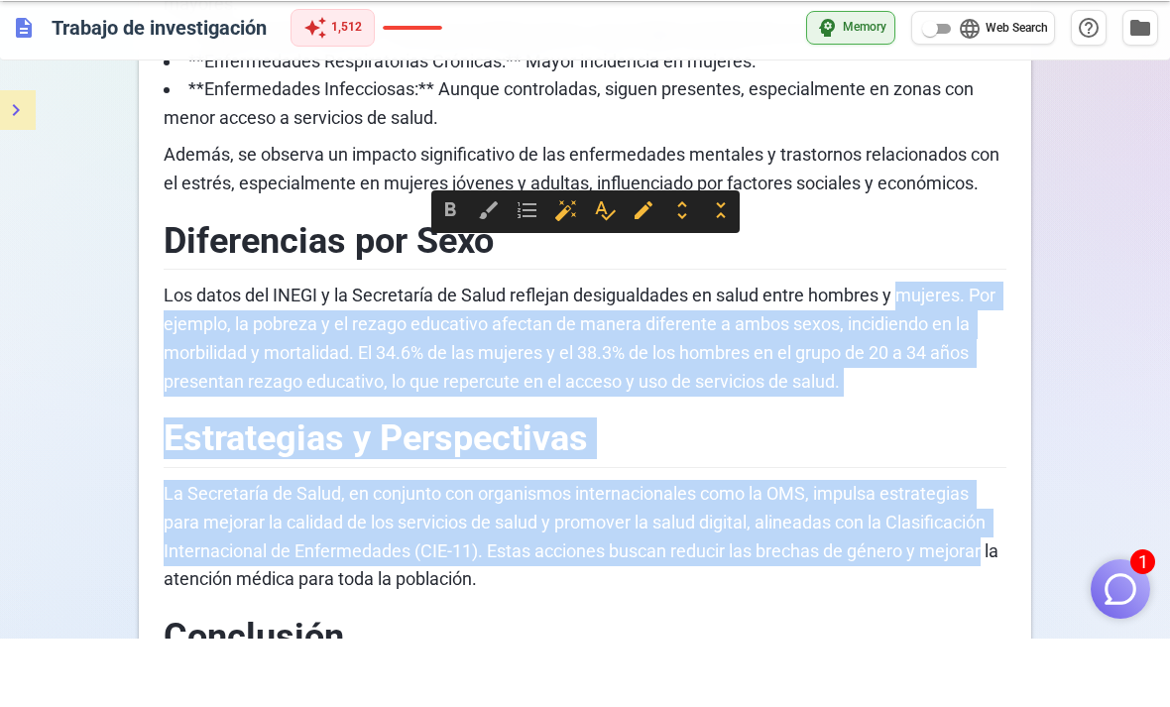
click at [1130, 338] on div "format_bold format_italic format_underlined looks_one looks_two looks_3 format_…" at bounding box center [585, 427] width 1170 height 2463
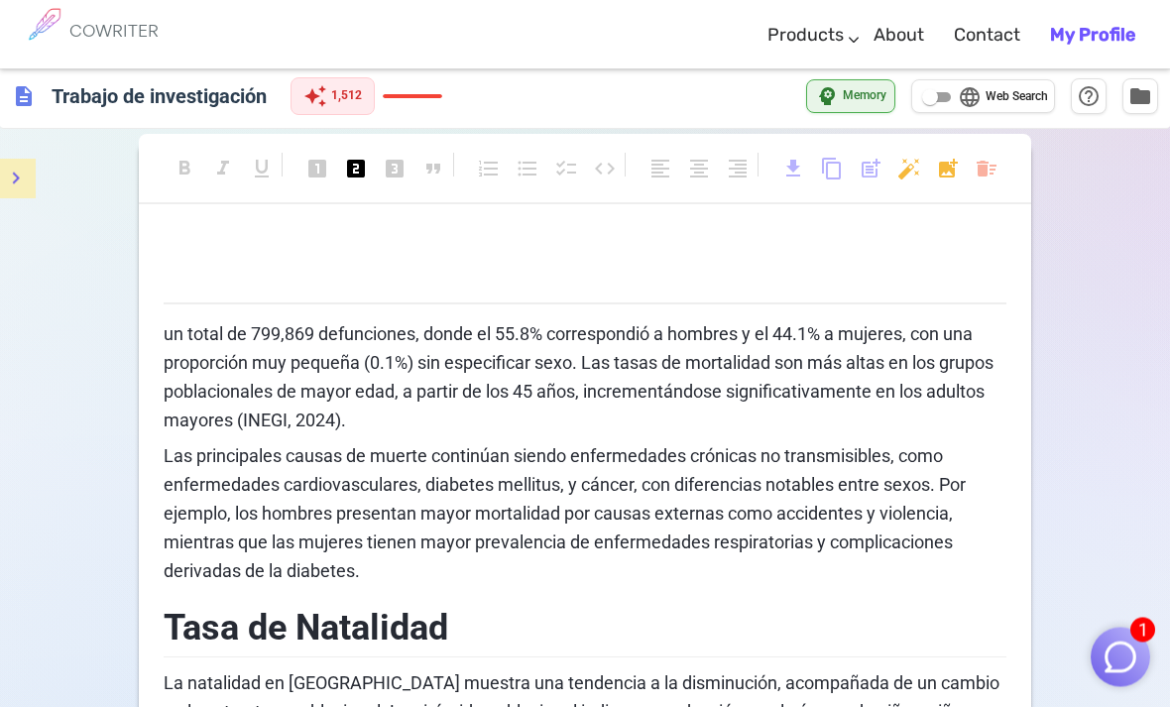
scroll to position [0, 0]
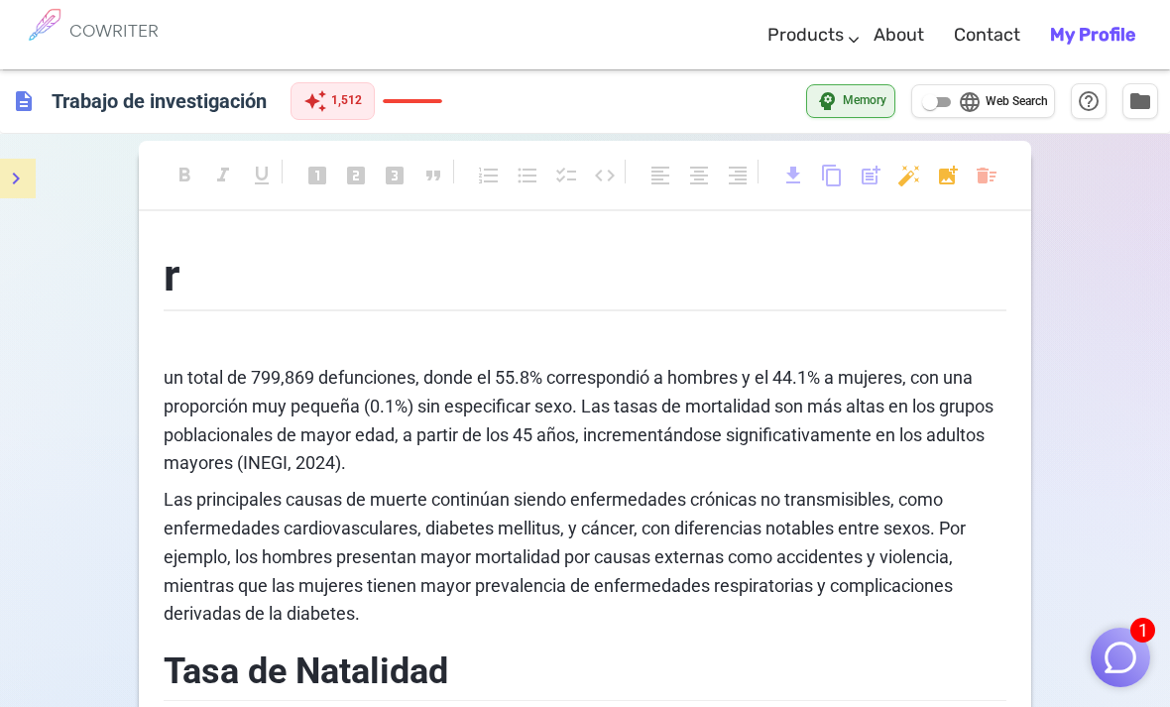
click at [173, 385] on span "un total de 799,869 defunciones, donde el 55.8% correspondió a hombres y el 44.…" at bounding box center [581, 420] width 834 height 106
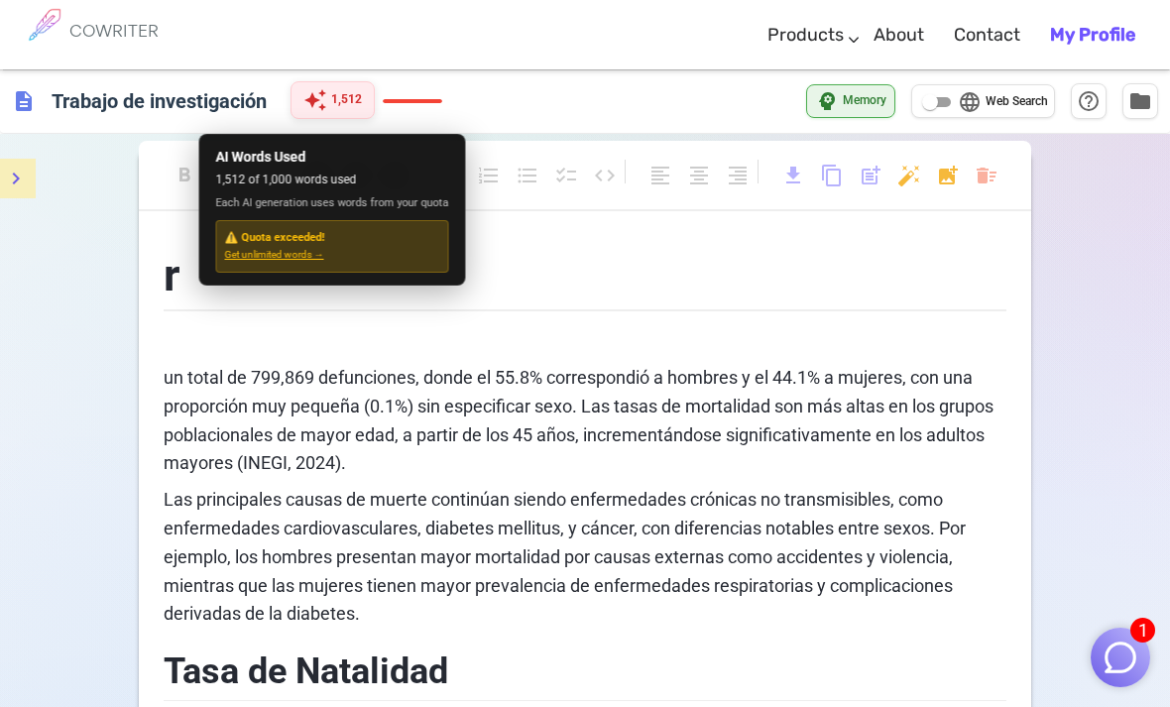
click at [347, 115] on div "auto_awesome 1,512" at bounding box center [332, 100] width 84 height 38
click at [345, 99] on span "1,512" at bounding box center [346, 100] width 31 height 20
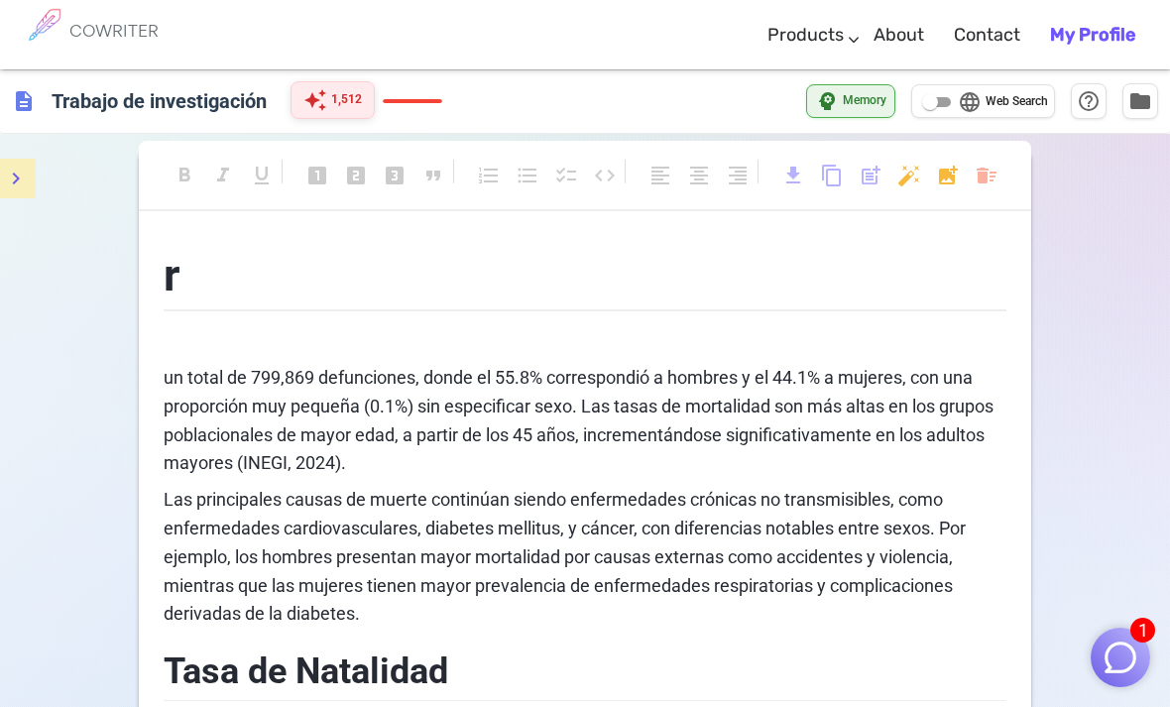
click at [345, 101] on span "1,512" at bounding box center [346, 100] width 31 height 20
click at [362, 103] on span "1,512" at bounding box center [346, 100] width 31 height 20
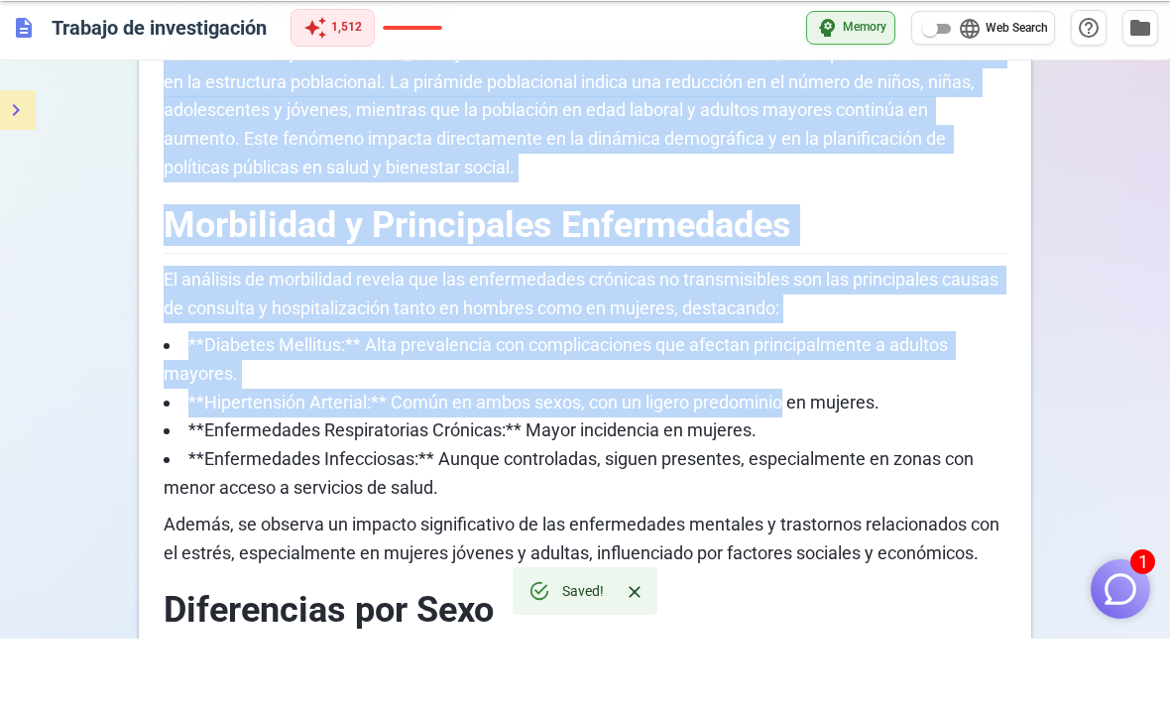
scroll to position [608, 0]
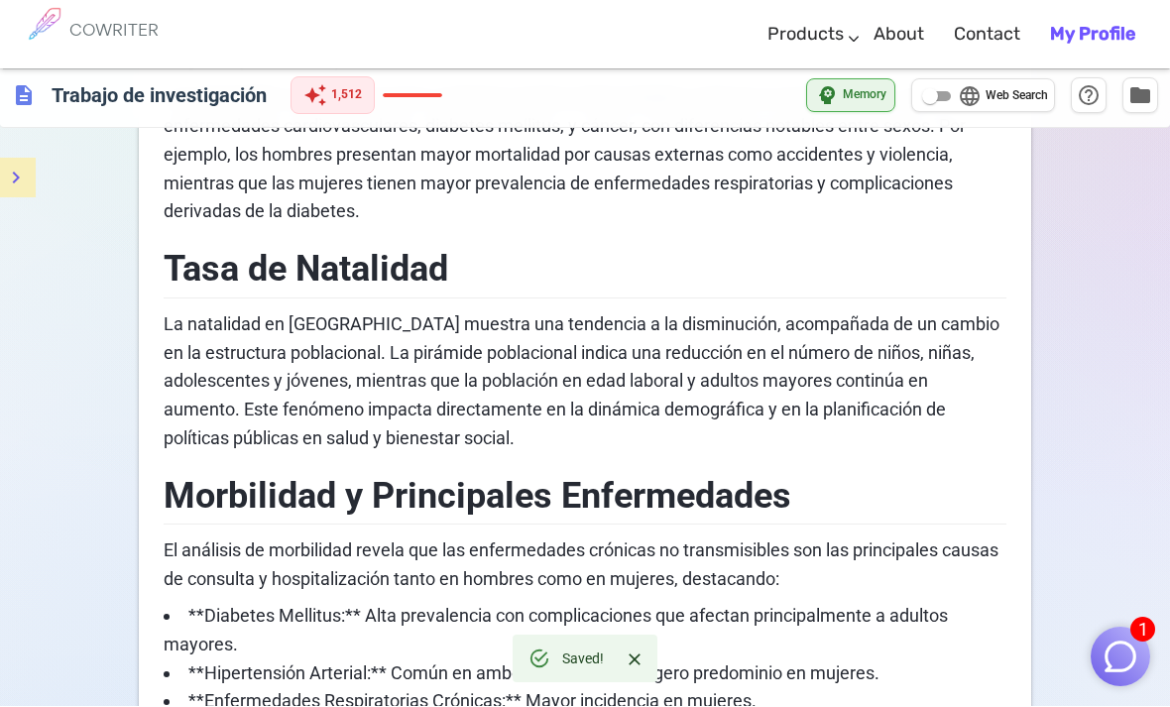
scroll to position [401, 0]
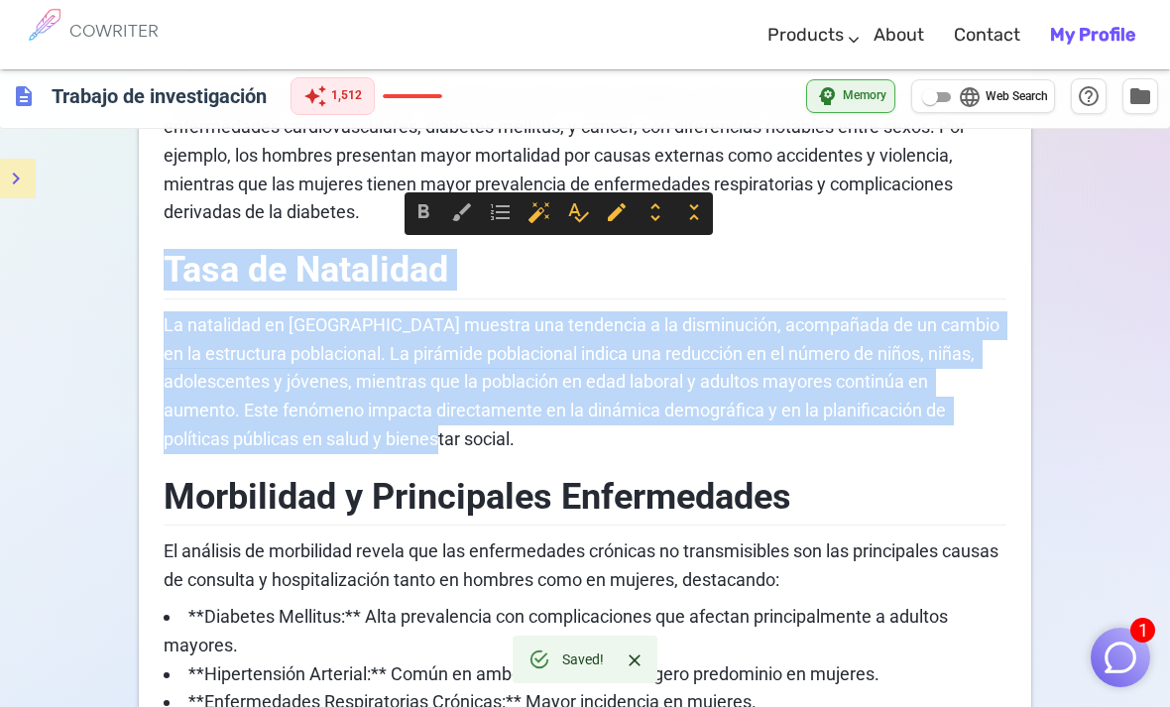
copy div "Tasa de Natalidad La natalidad en México muestra una tendencia a la disminución…"
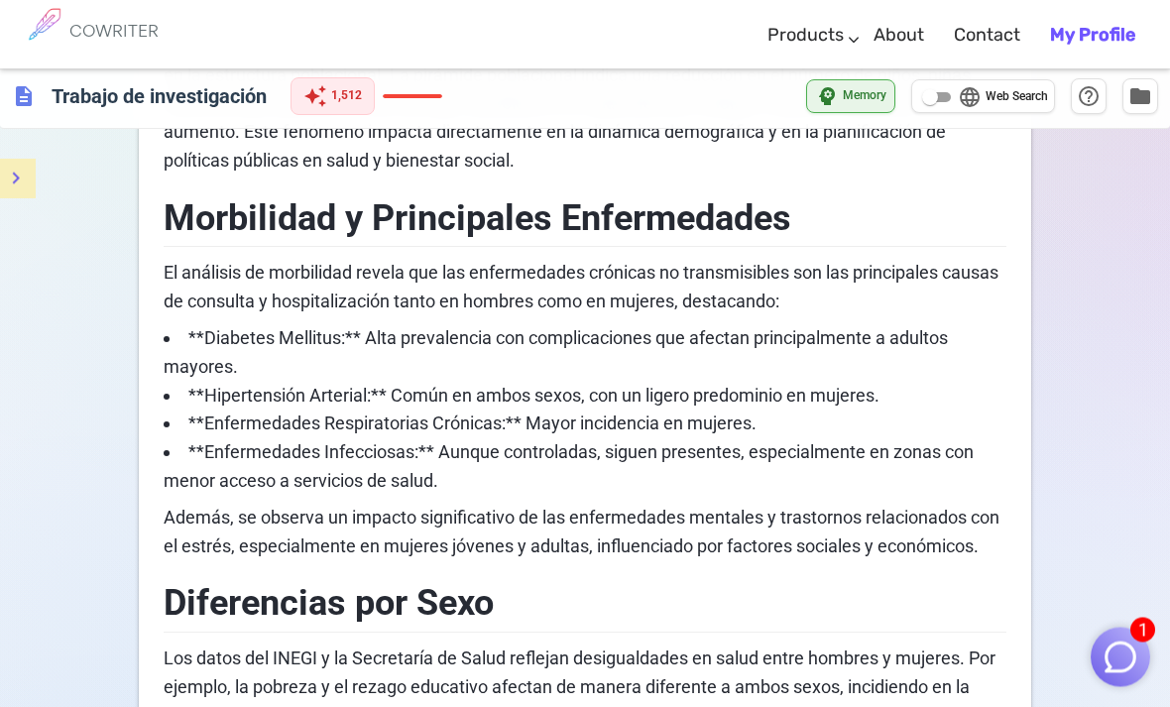
scroll to position [680, 0]
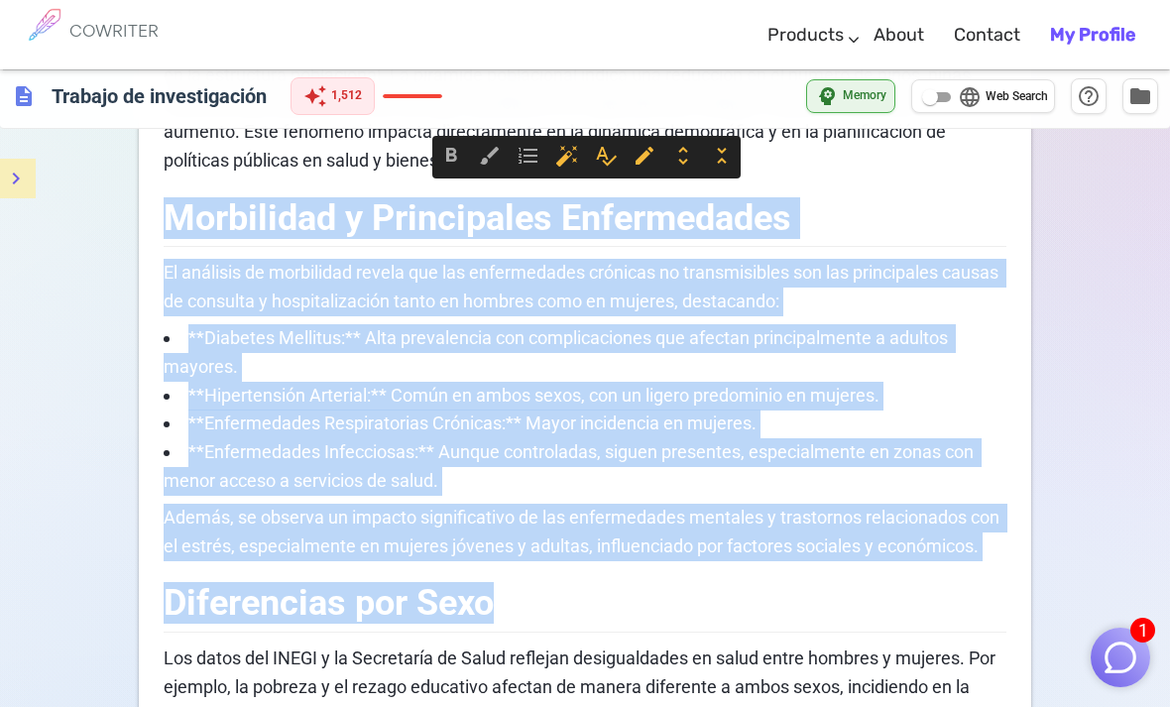
click at [1091, 465] on div "format_bold format_italic format_underlined looks_one looks_two looks_3 format_…" at bounding box center [585, 703] width 1170 height 2499
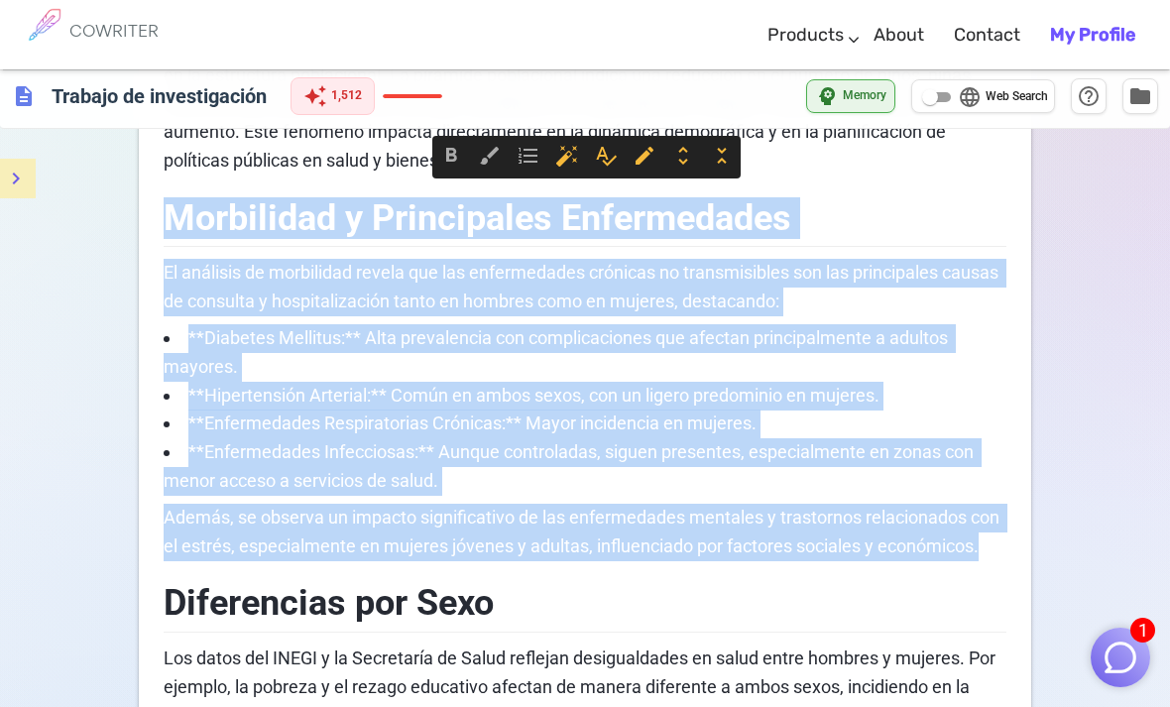
copy div "Morbilidad y Principales Enfermedades El análisis de morbilidad revela que las …"
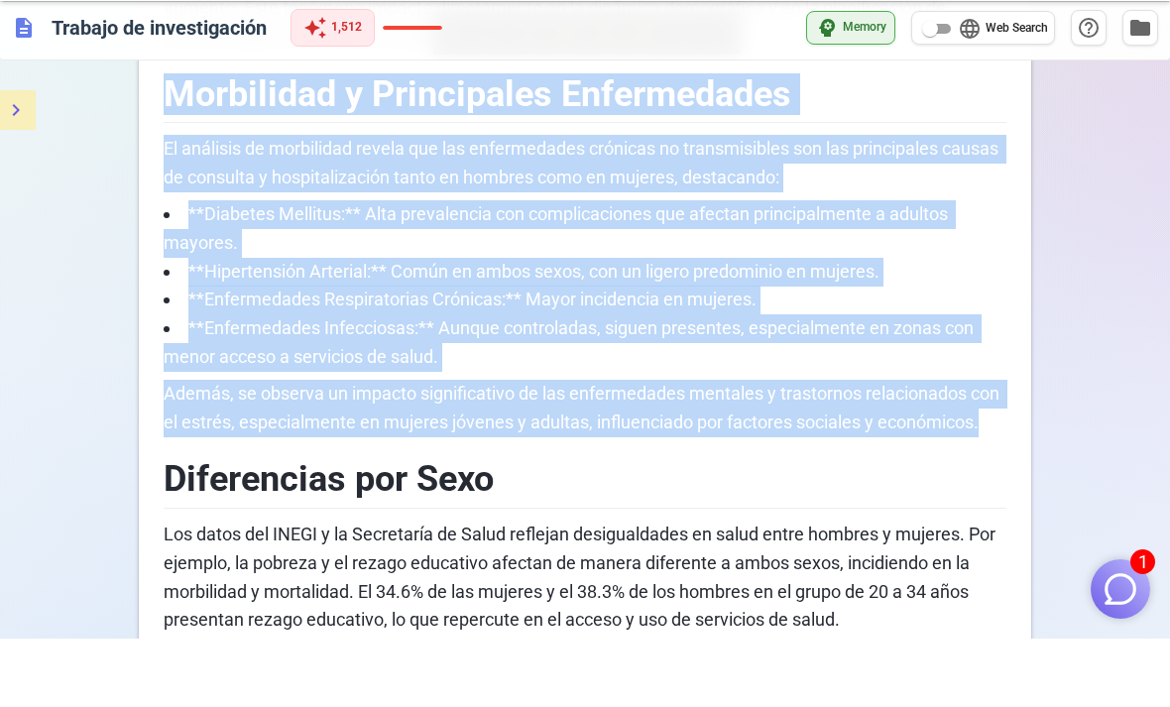
click at [1114, 361] on div "format_bold format_italic format_underlined looks_one looks_two looks_3 format_…" at bounding box center [585, 647] width 1170 height 2499
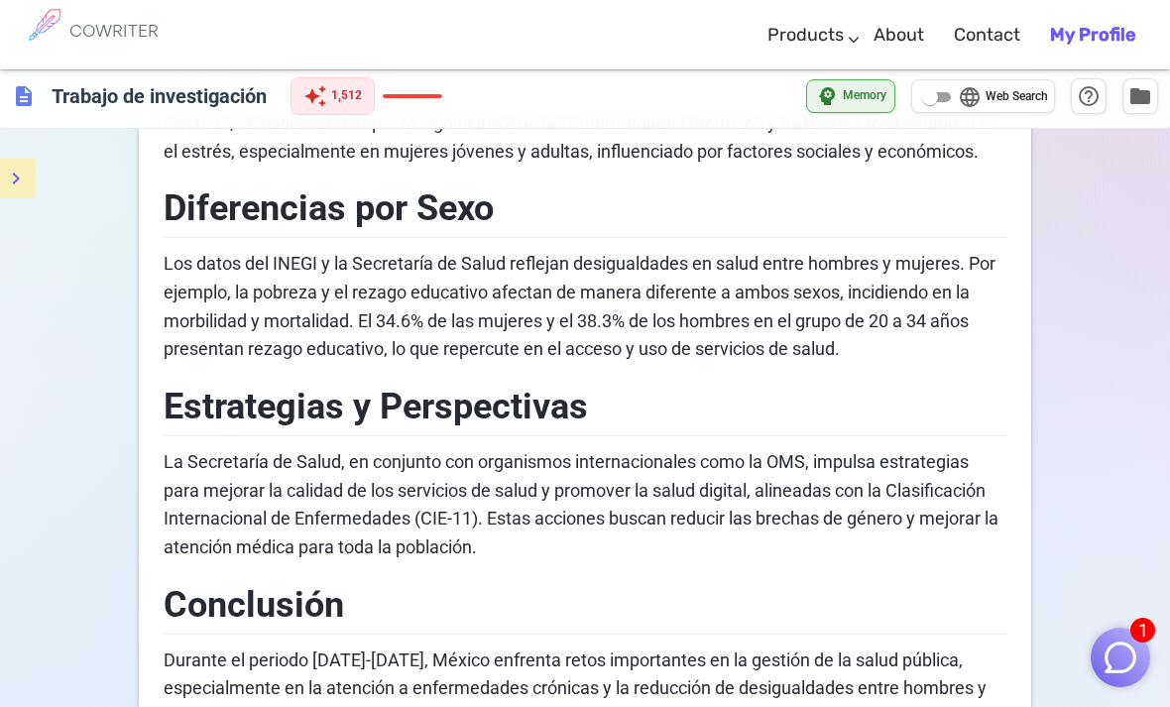
scroll to position [1074, 0]
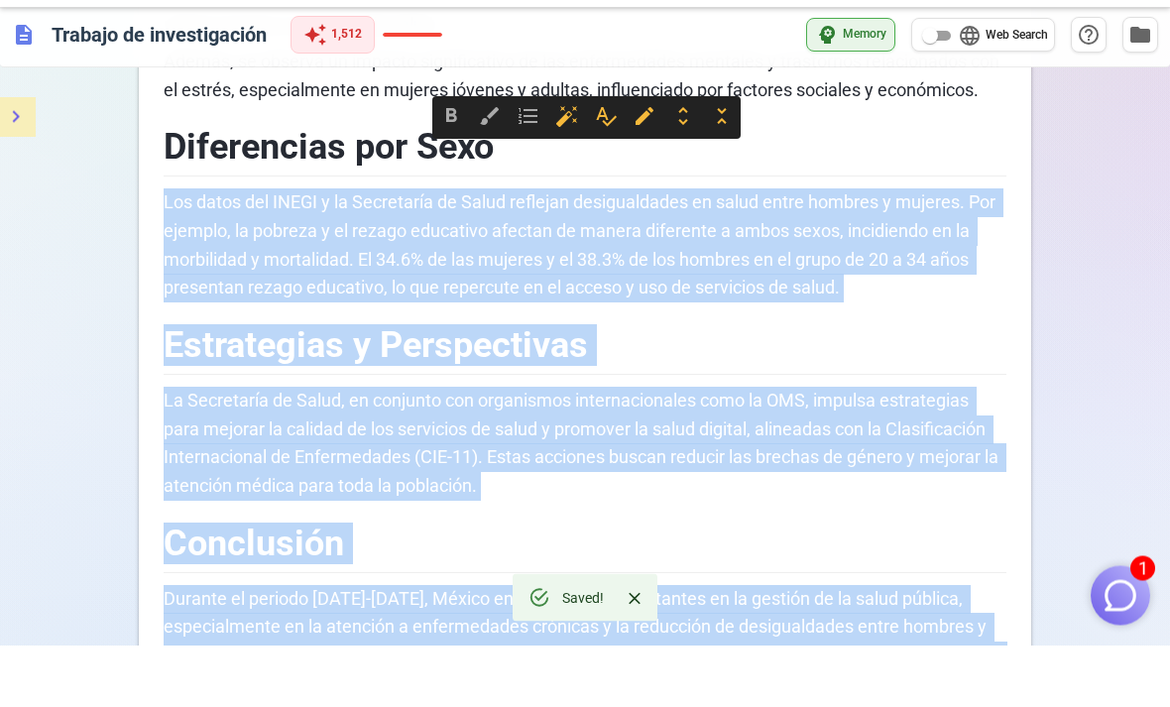
copy div "Los datos del INEGI y la Secretaría de Salud reflejan desigualdades en salud en…"
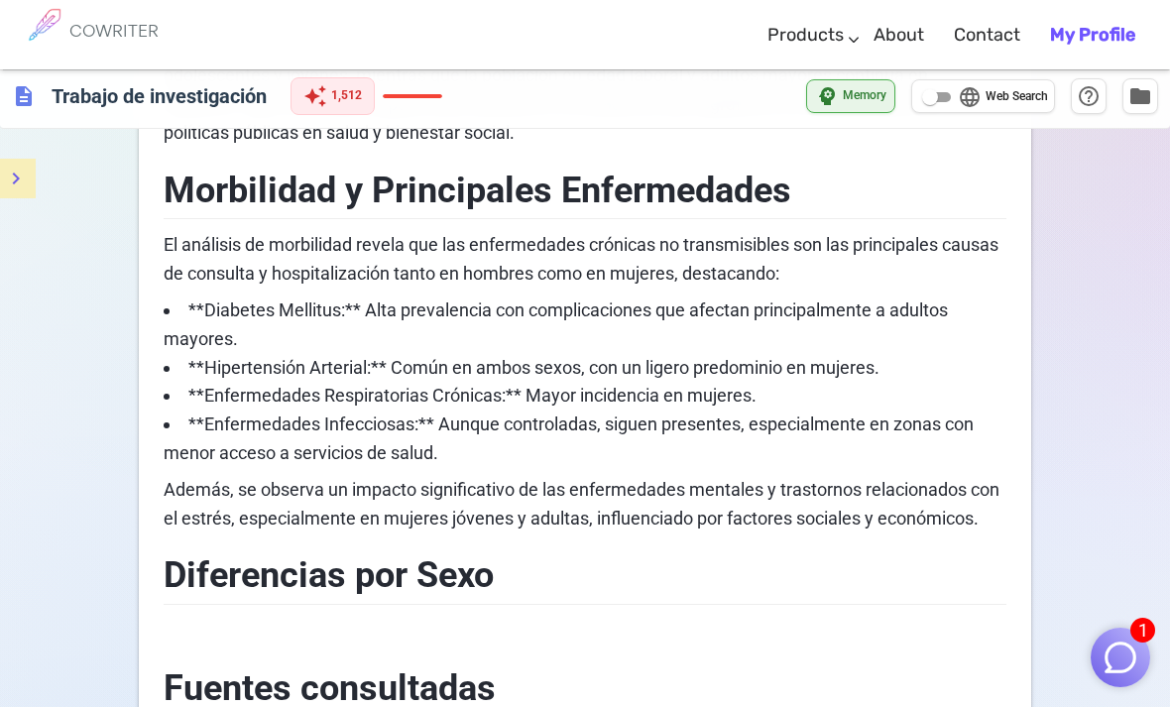
scroll to position [706, 0]
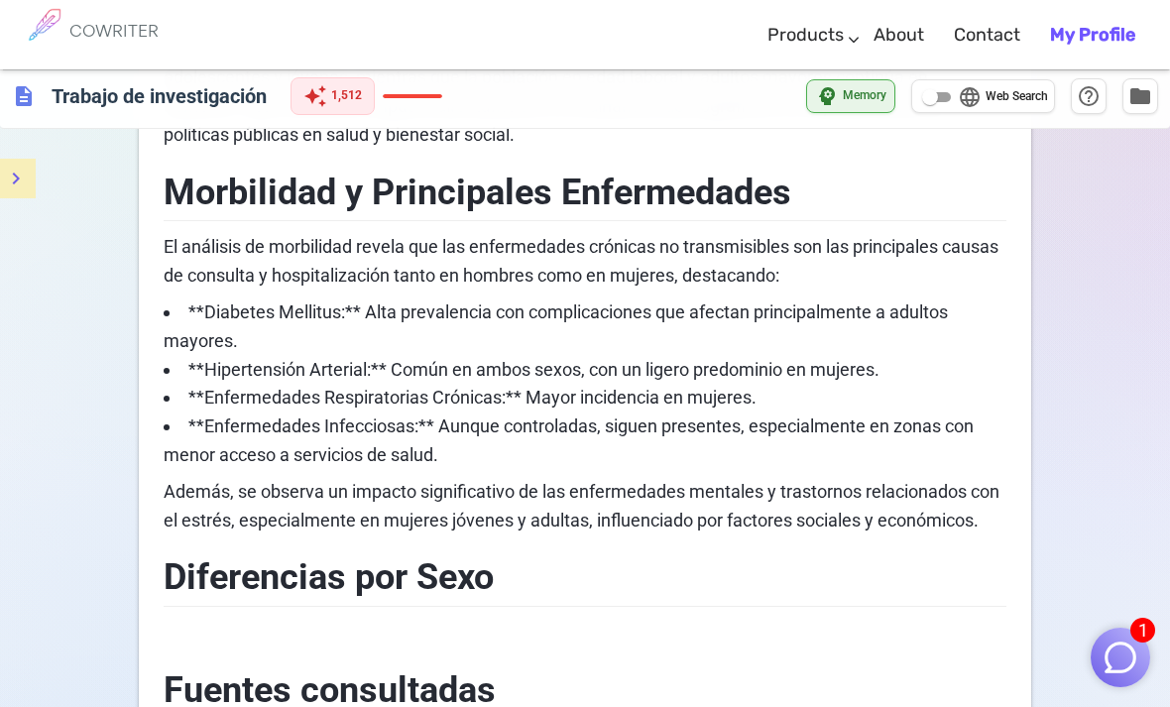
click at [1074, 629] on div "format_bold format_italic format_underlined looks_one looks_two looks_3 format_…" at bounding box center [585, 404] width 1170 height 1953
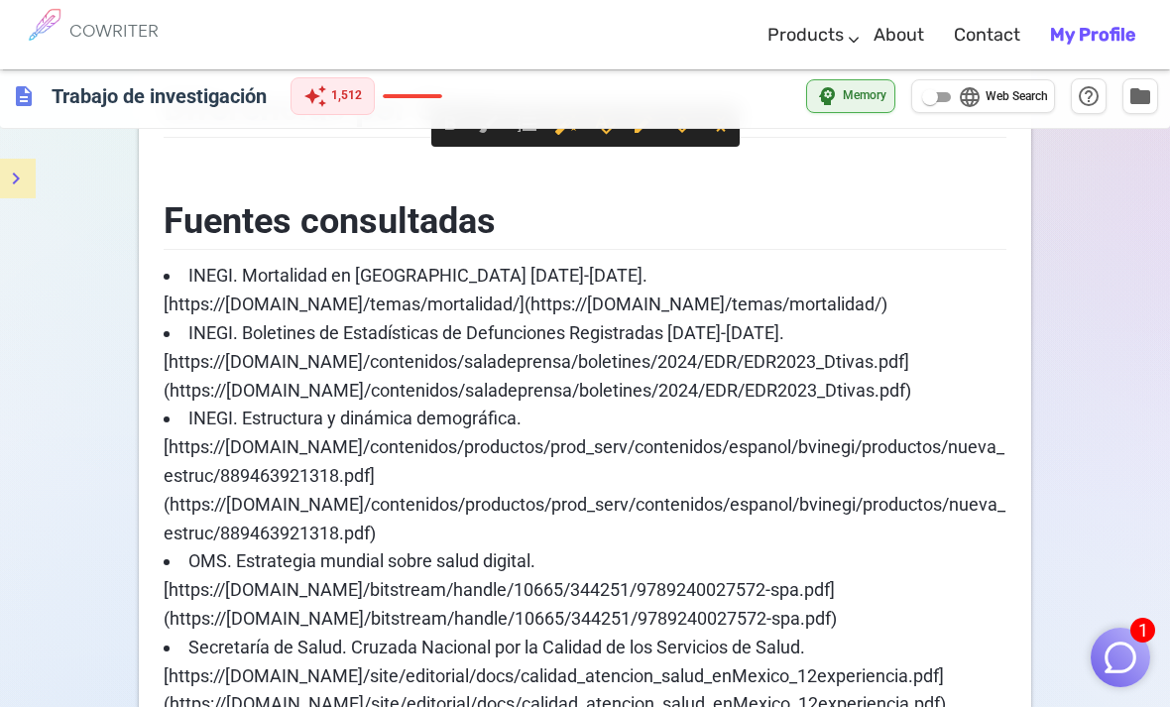
scroll to position [1140, 0]
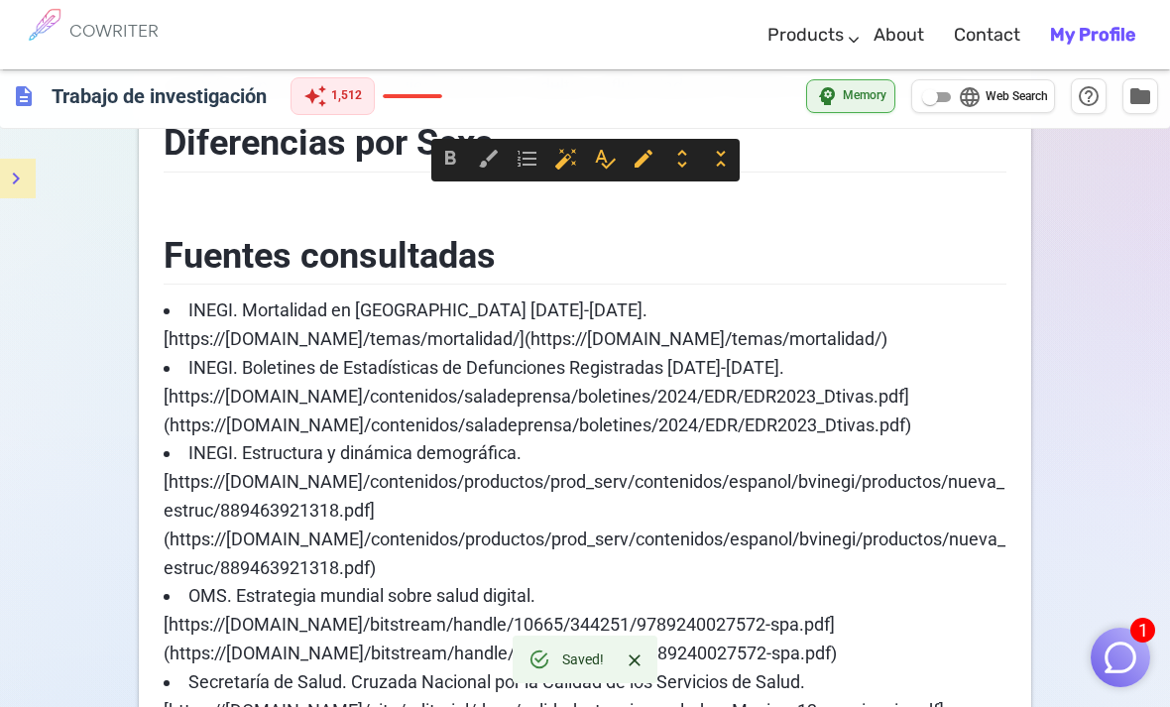
copy div "Fuentes consultadas INEGI. Mortalidad en México 2023-2024. [https://www.inegi.o…"
